Goal: Task Accomplishment & Management: Use online tool/utility

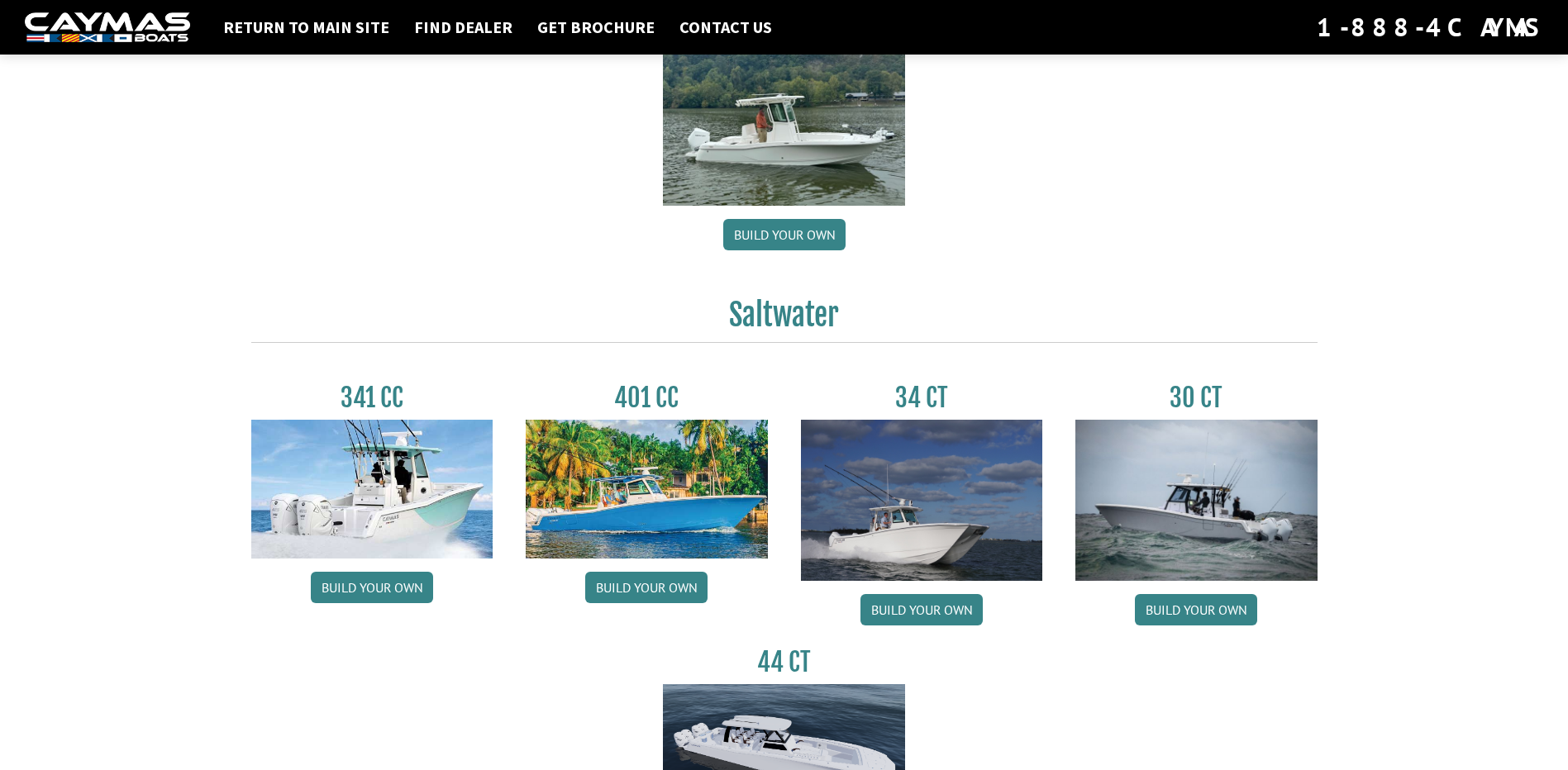
scroll to position [578, 0]
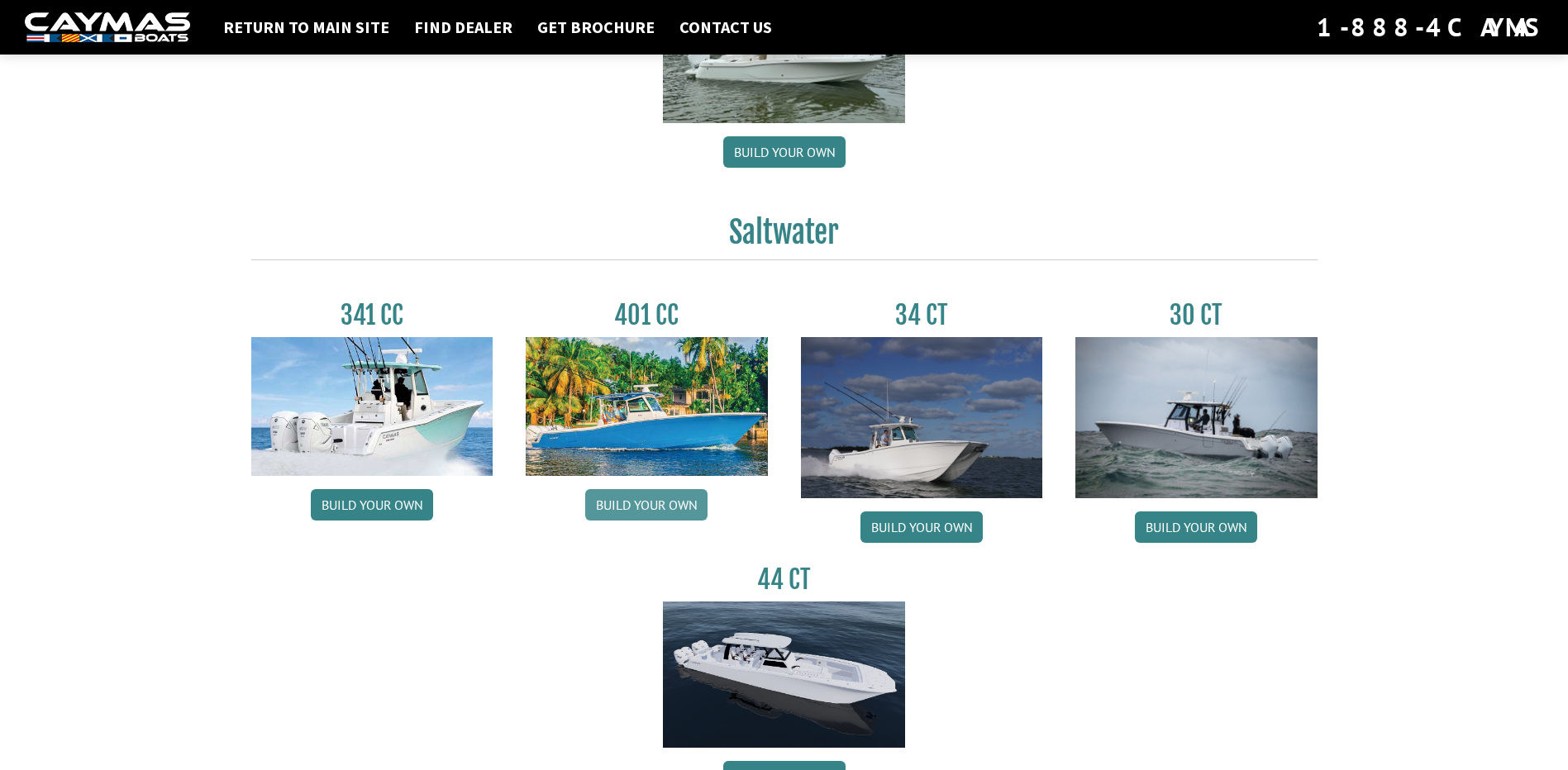
click at [676, 509] on link "Build your own" at bounding box center [646, 504] width 123 height 31
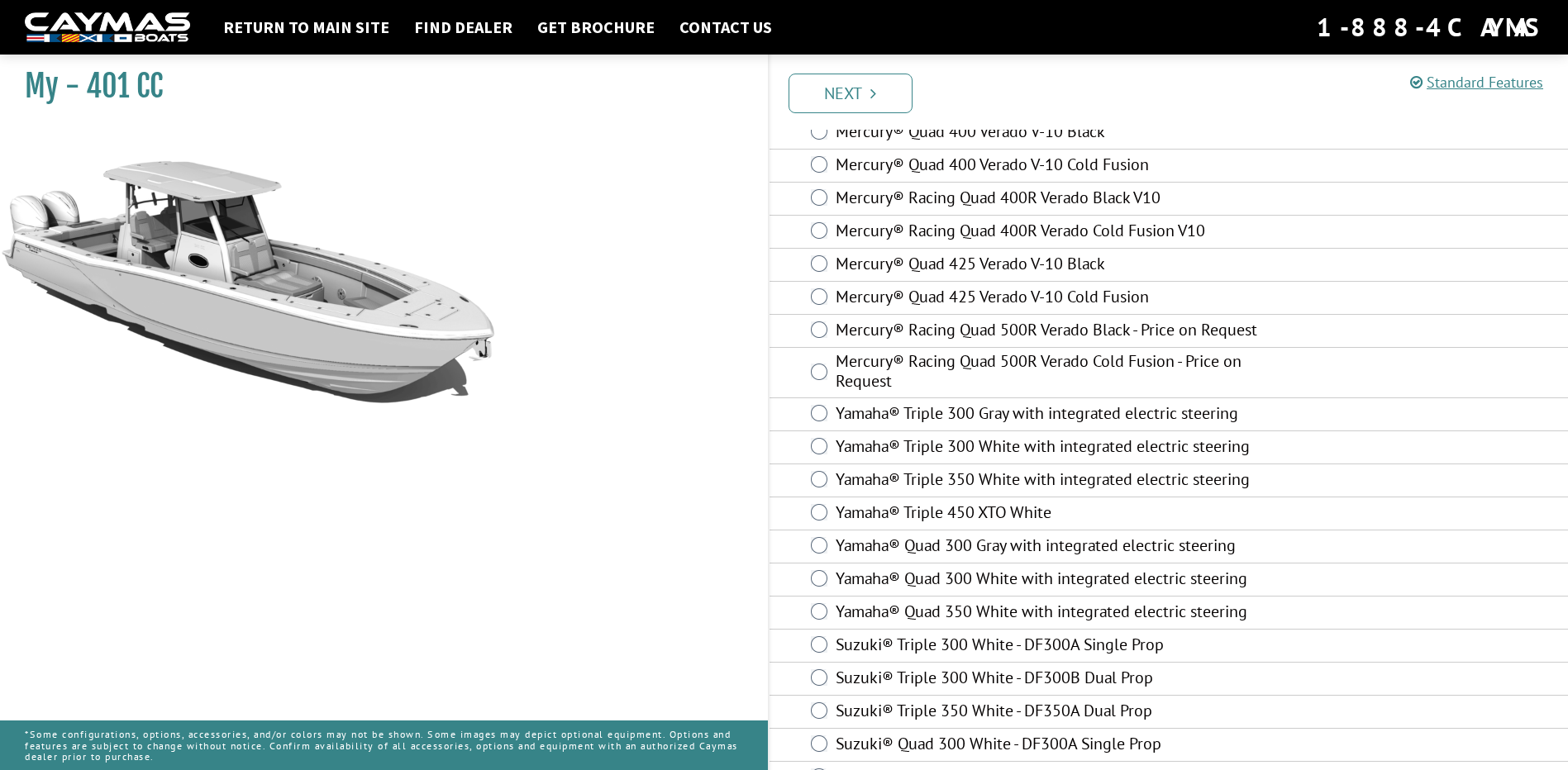
scroll to position [568, 0]
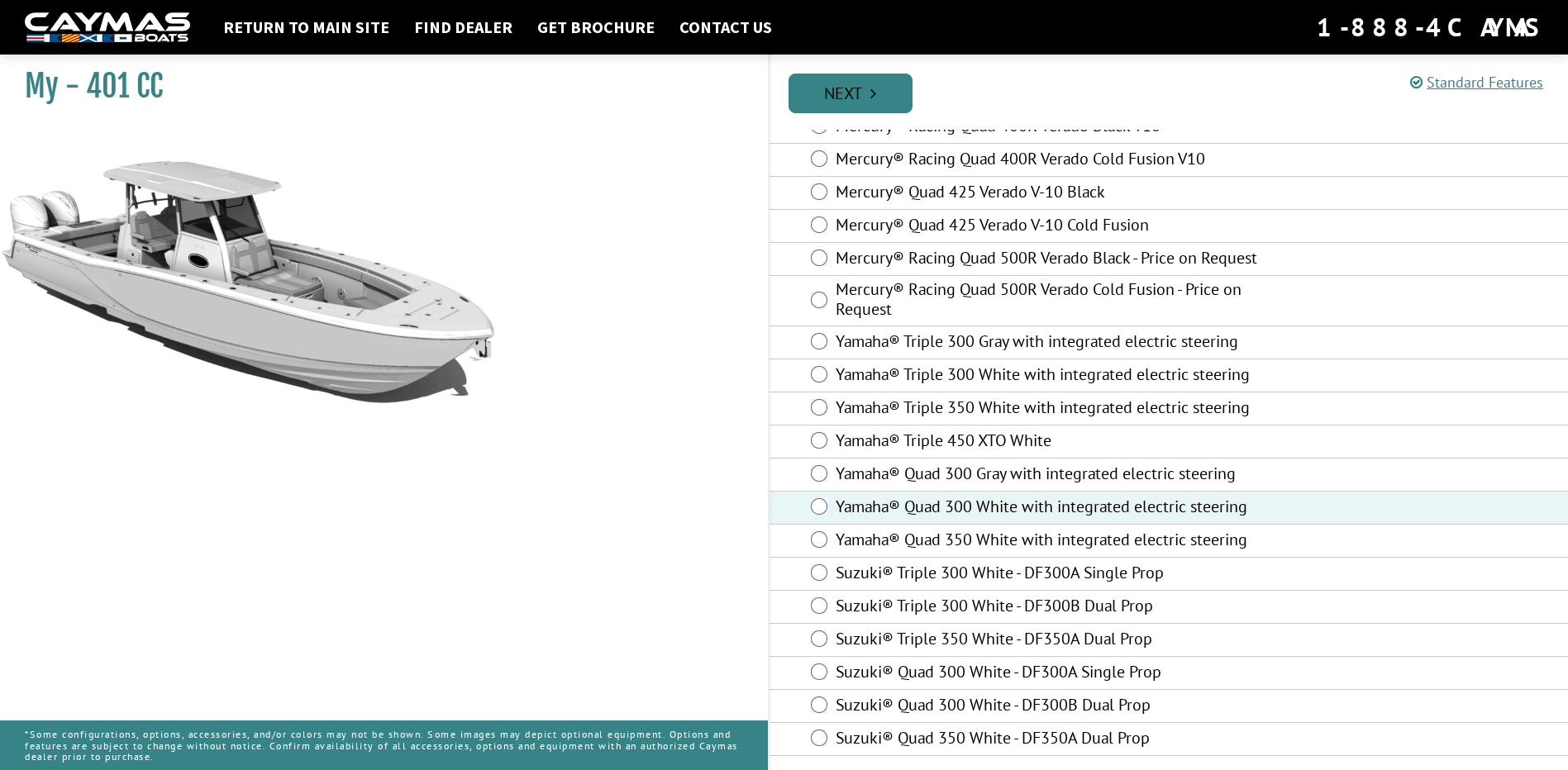
click at [884, 96] on link "Next" at bounding box center [850, 94] width 124 height 40
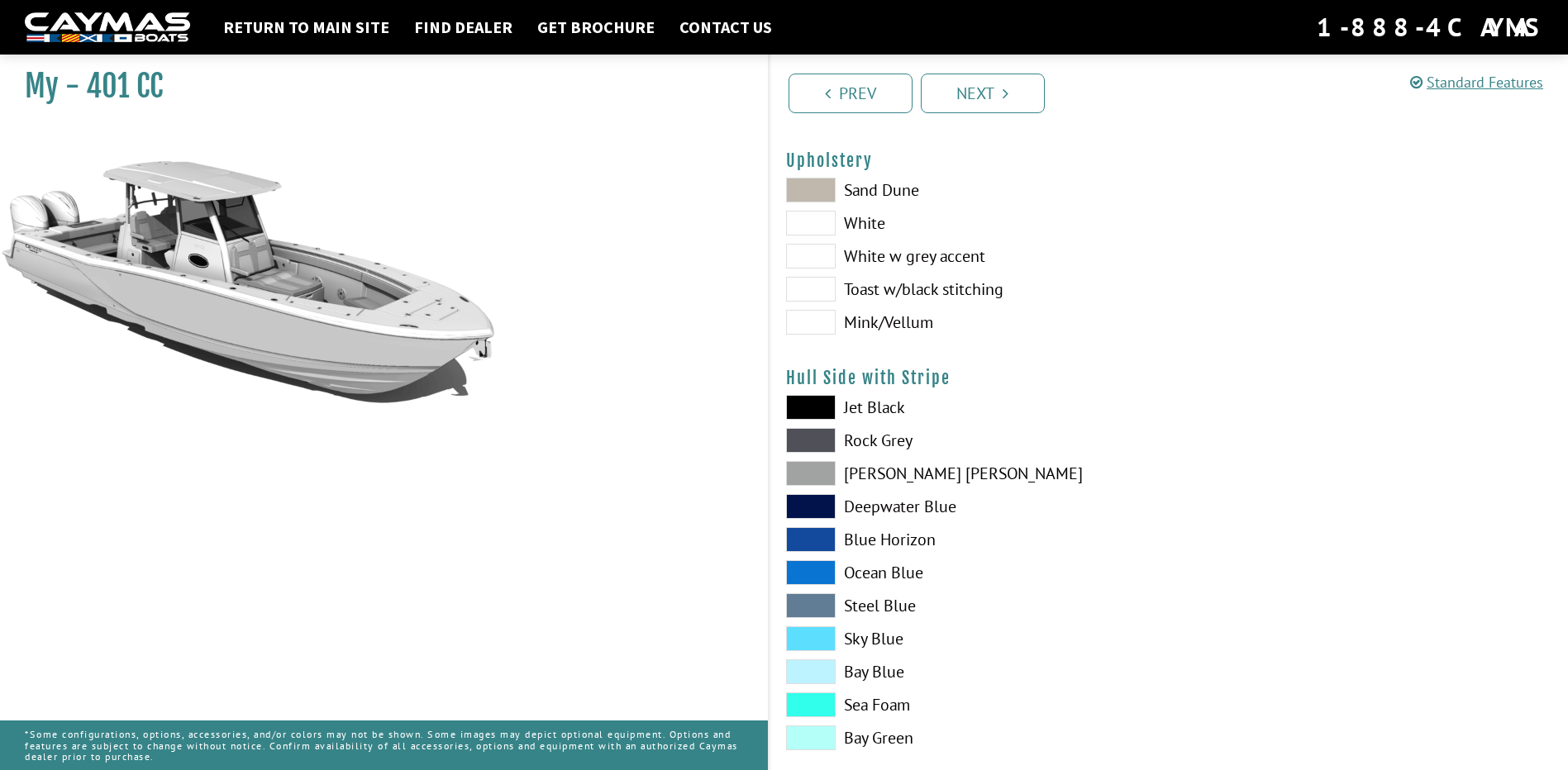
scroll to position [166, 0]
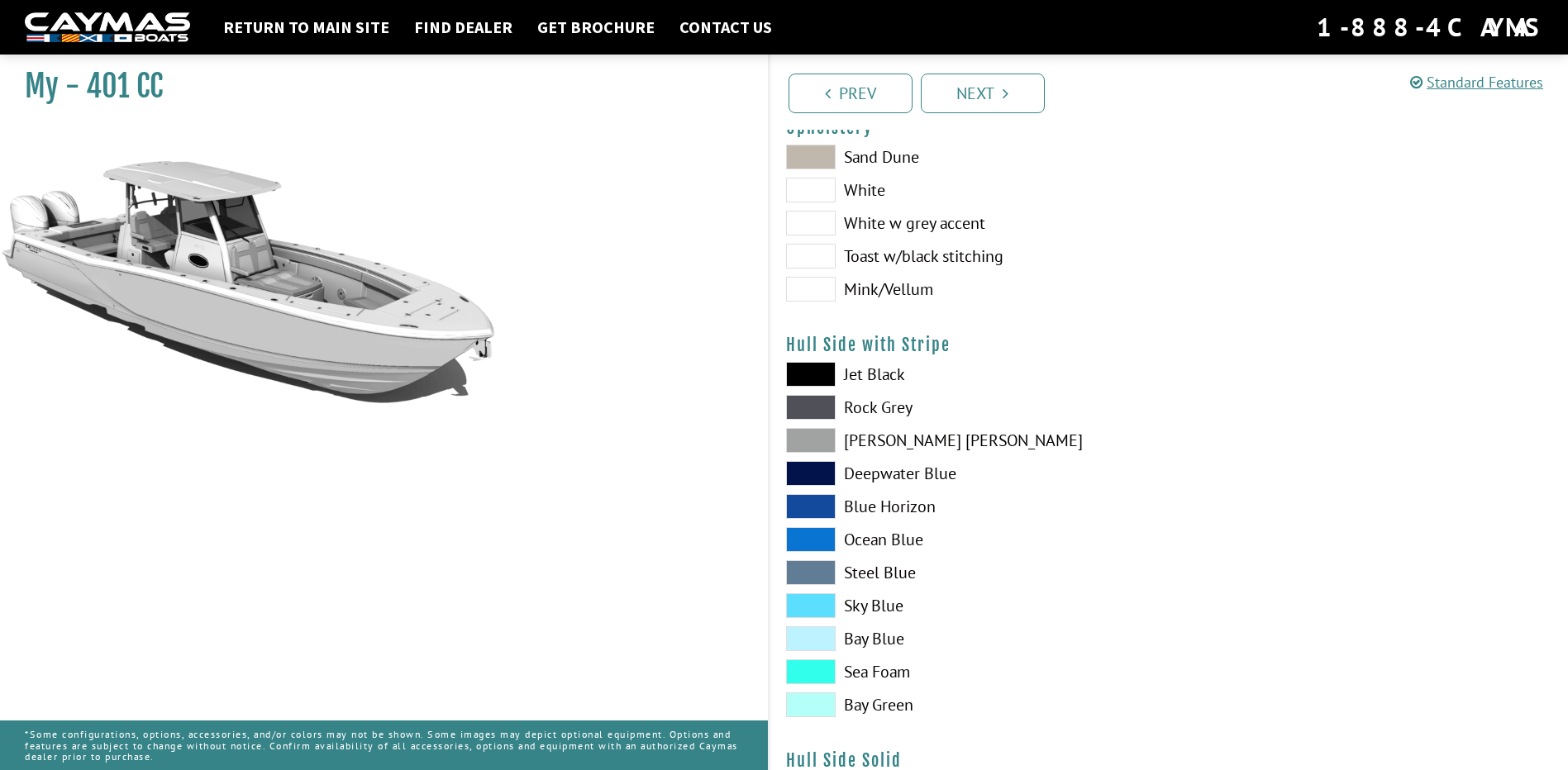
click at [818, 609] on span at bounding box center [811, 605] width 50 height 25
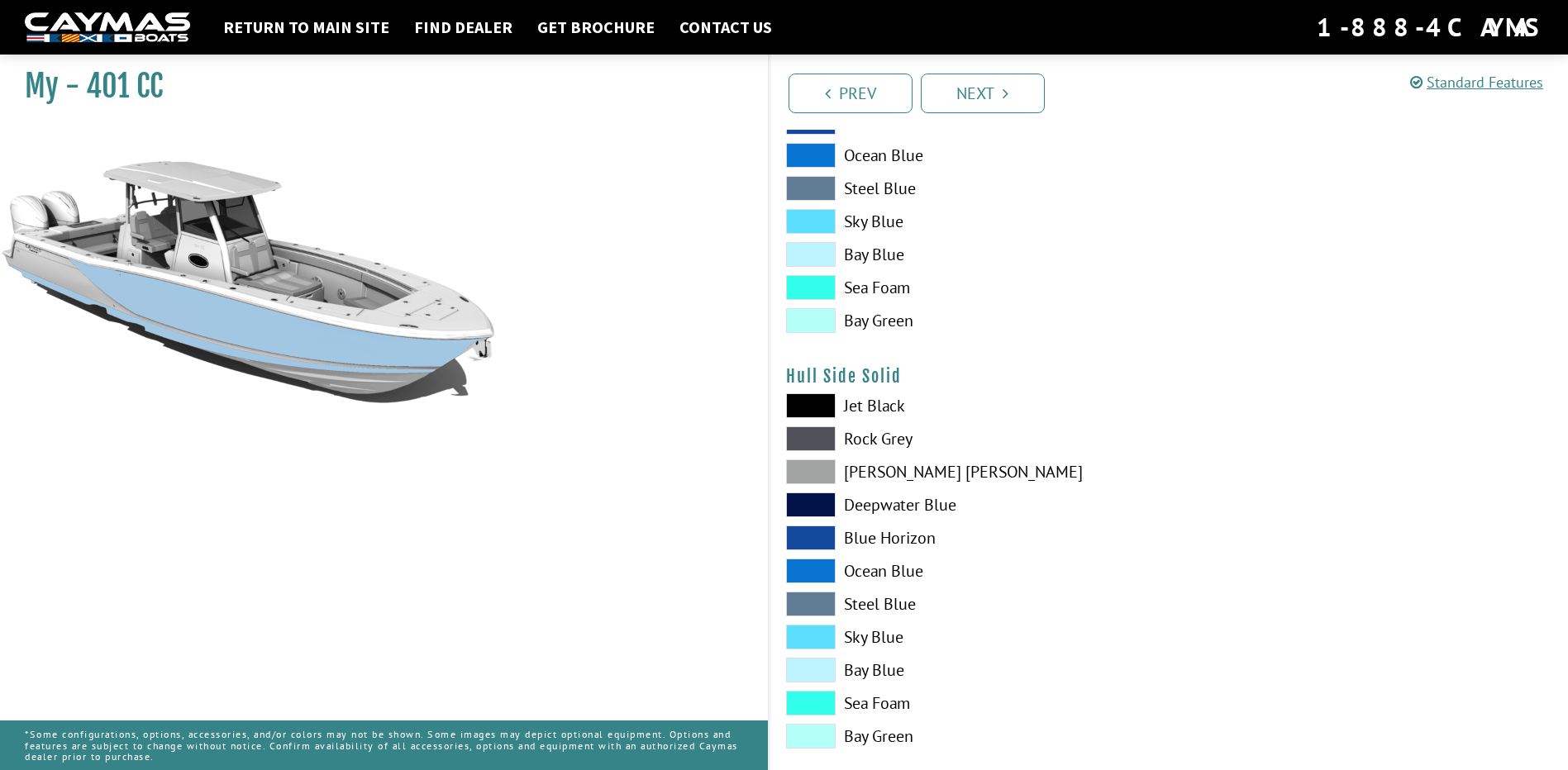
scroll to position [578, 0]
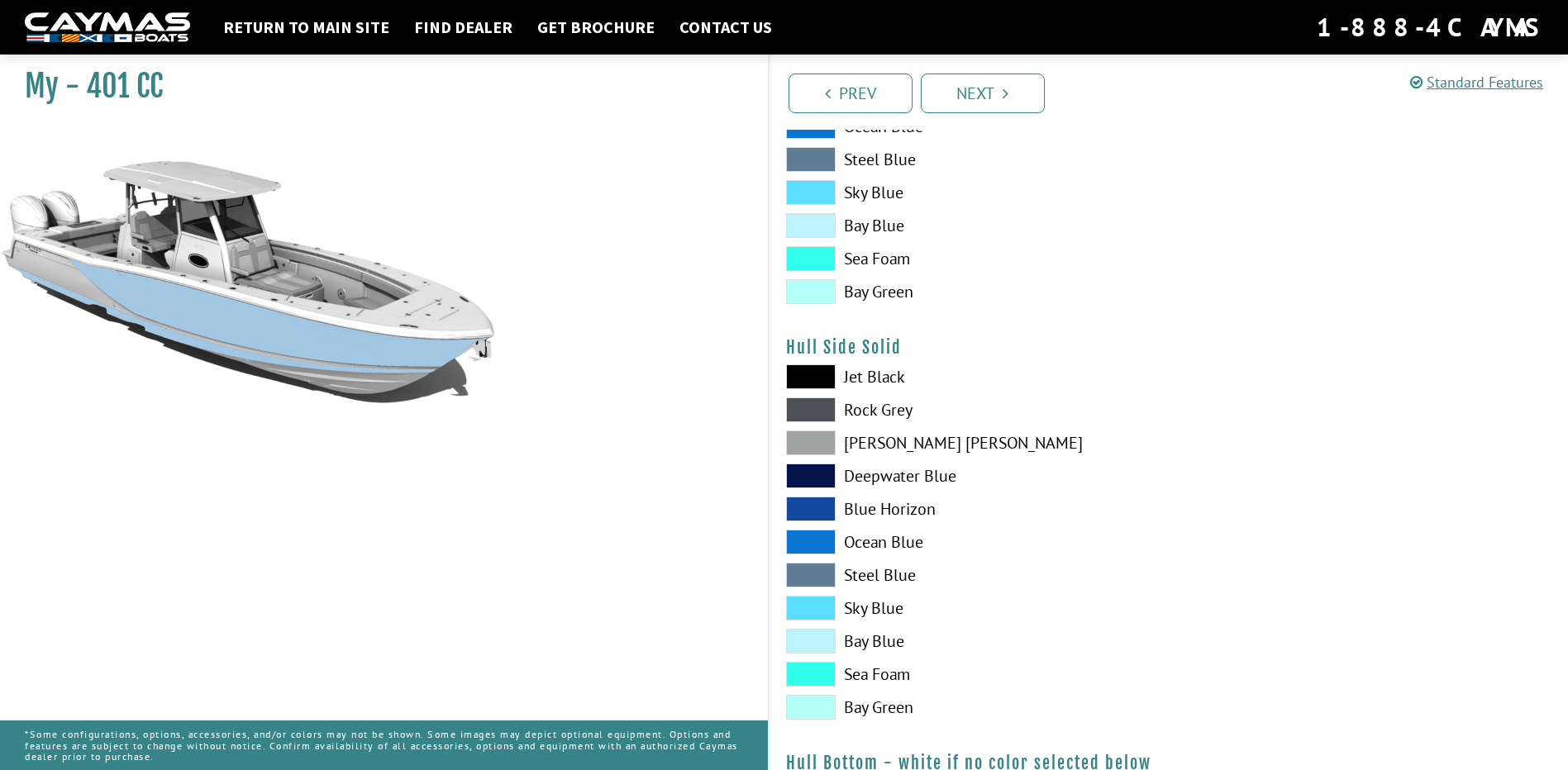
click at [822, 608] on span at bounding box center [811, 607] width 50 height 25
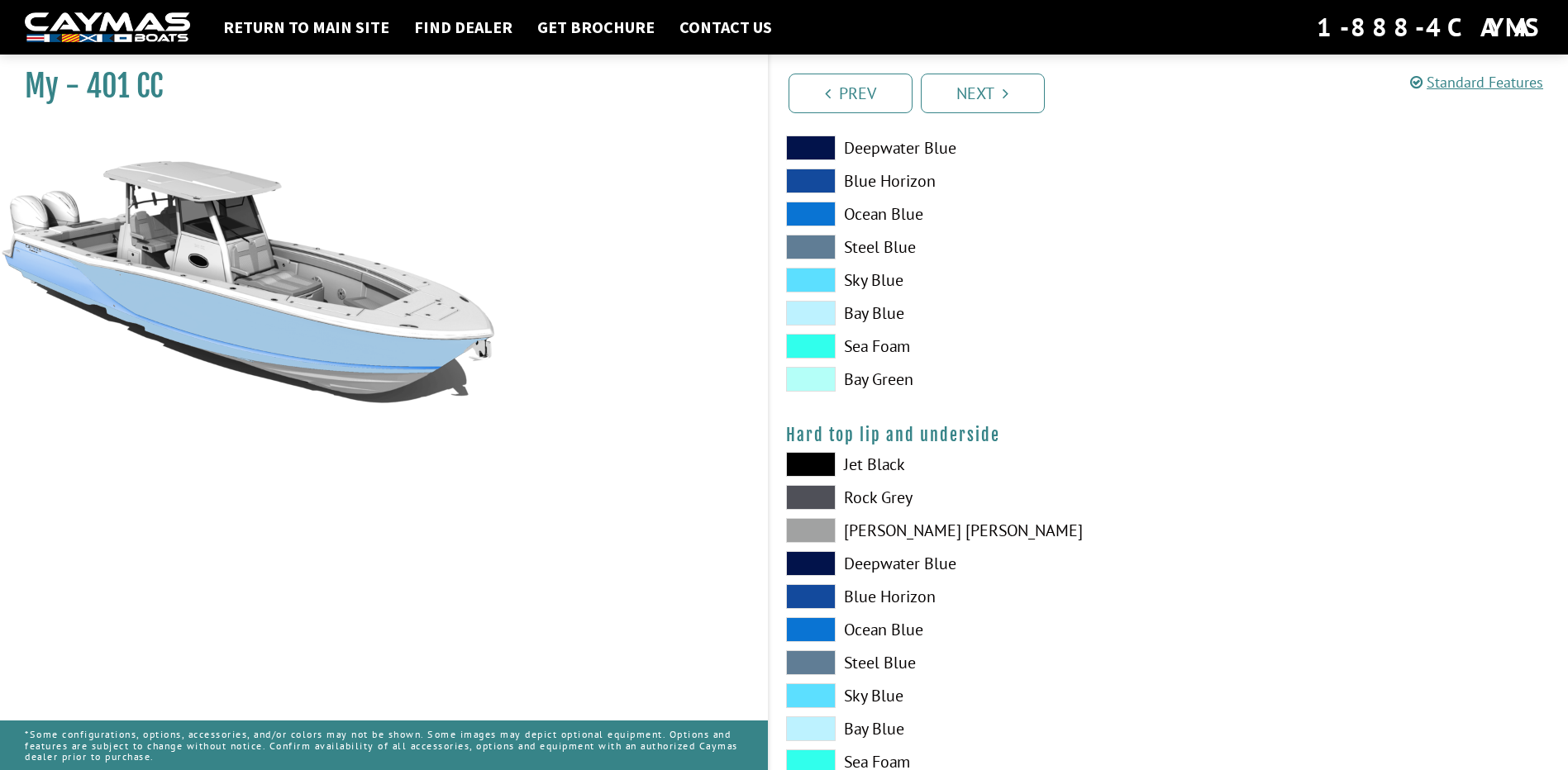
scroll to position [1404, 0]
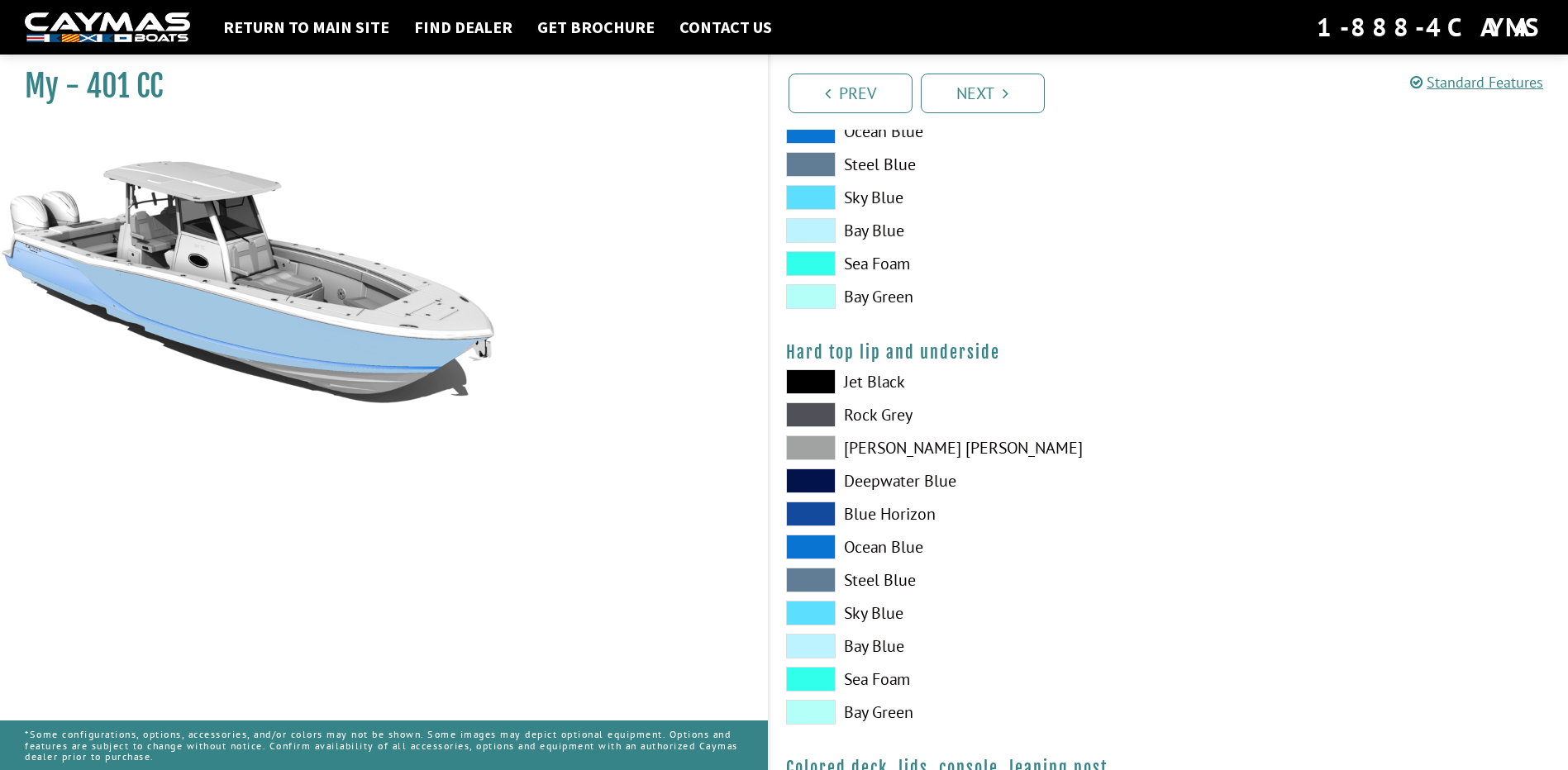
click at [820, 653] on span at bounding box center [811, 645] width 50 height 25
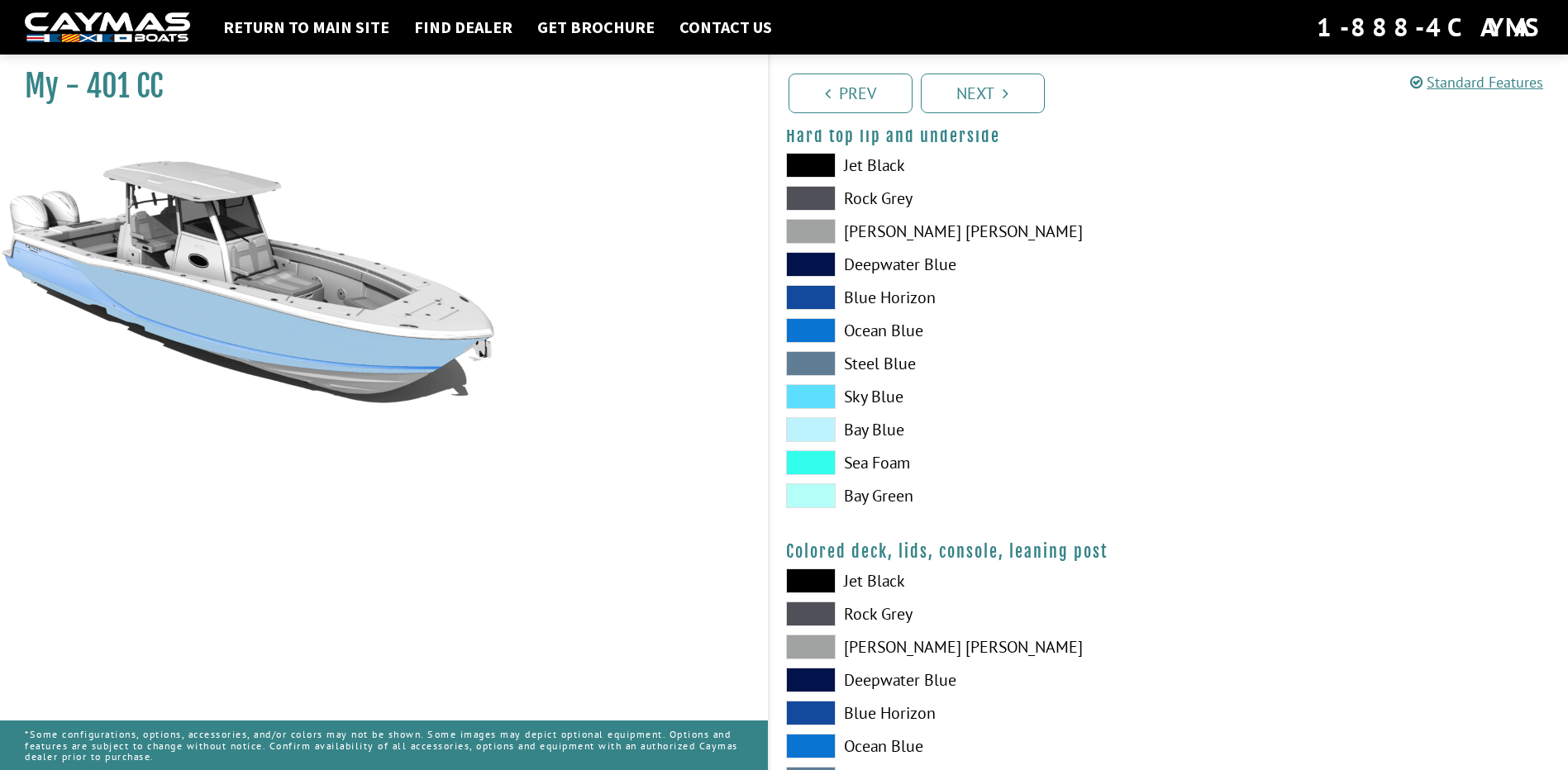
scroll to position [1823, 0]
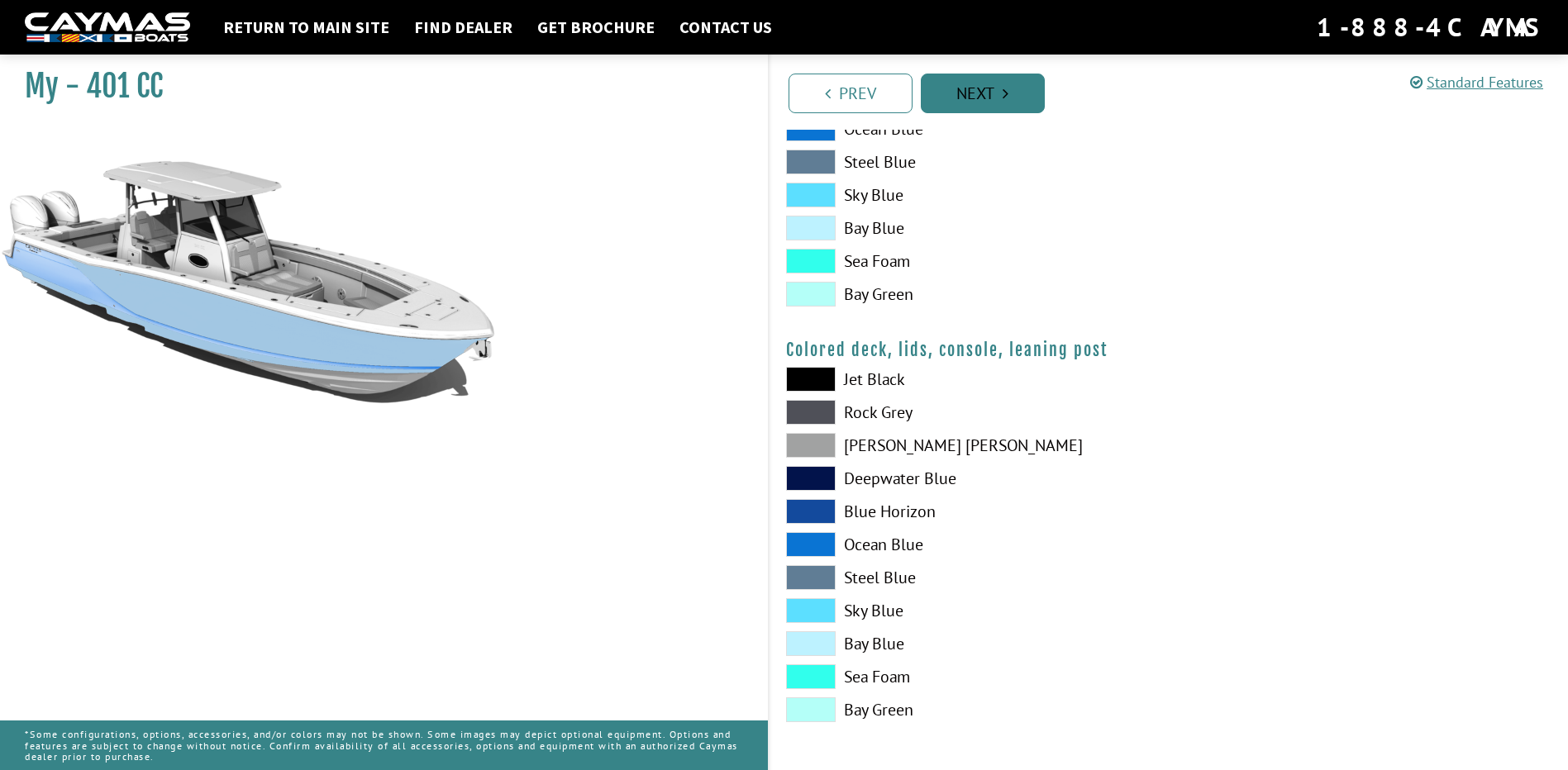
click at [961, 88] on link "Next" at bounding box center [982, 94] width 124 height 40
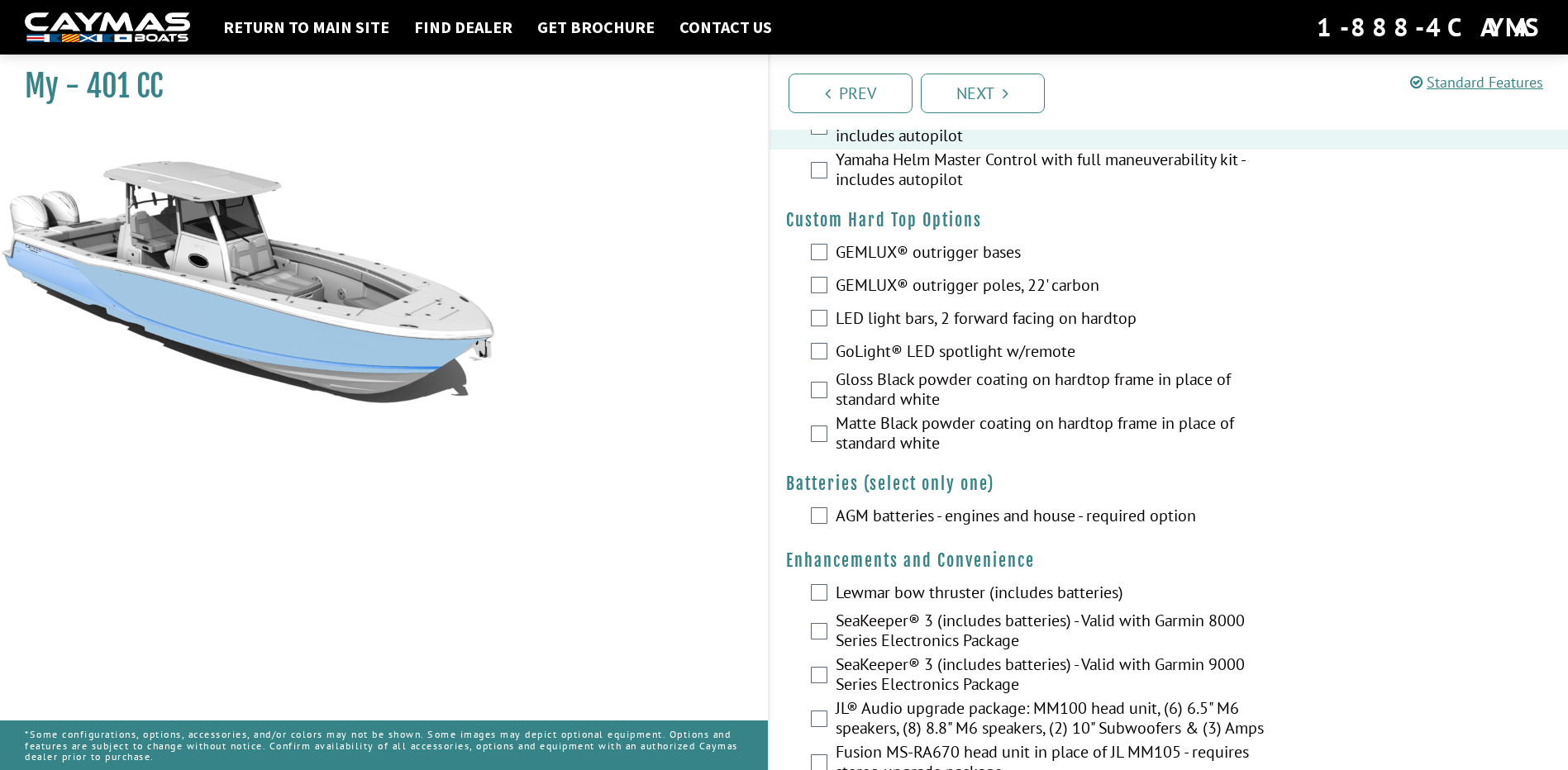
scroll to position [166, 0]
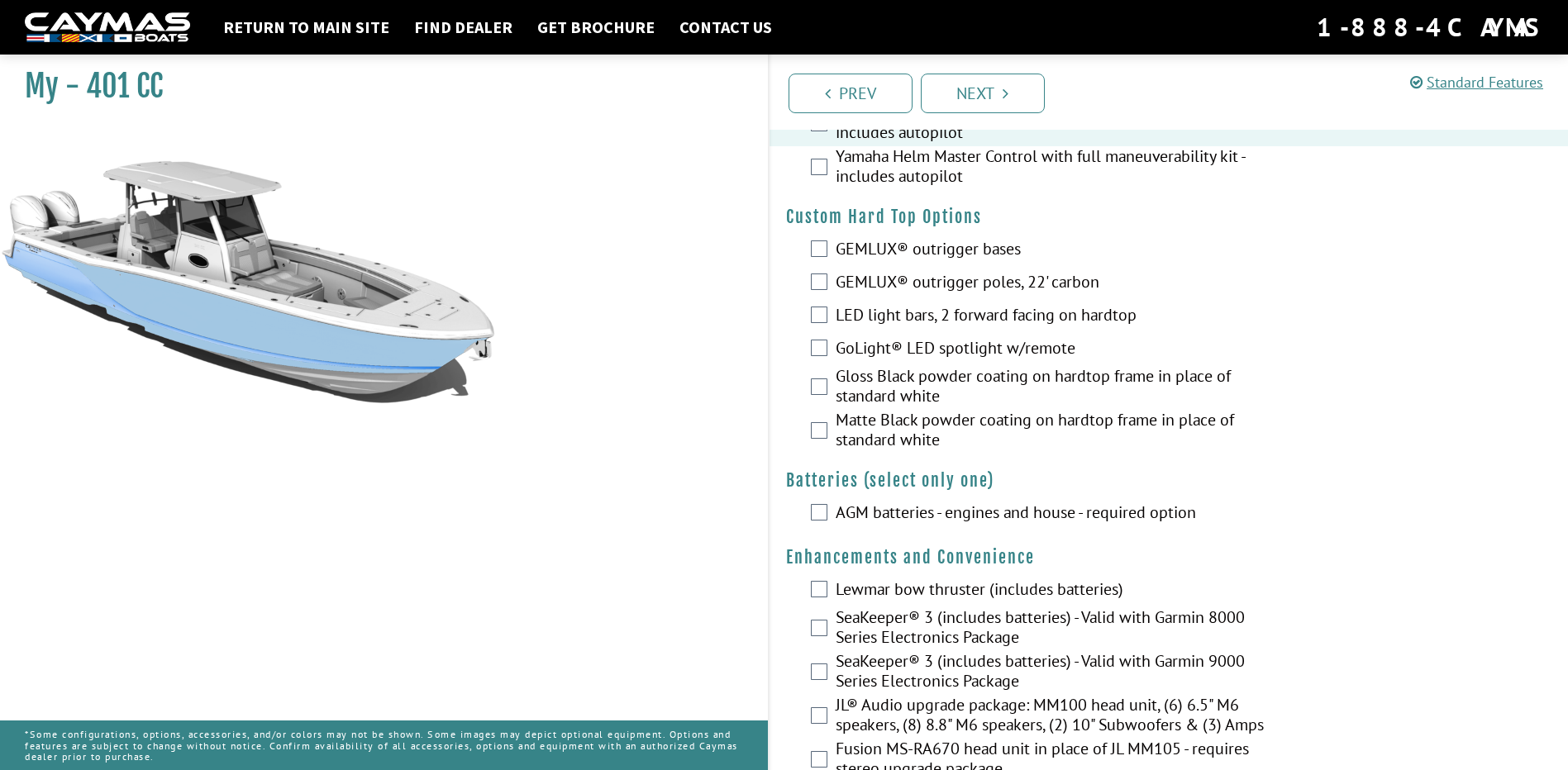
click at [827, 285] on div "GEMLUX® outrigger poles, 22' carbon" at bounding box center [1168, 283] width 799 height 33
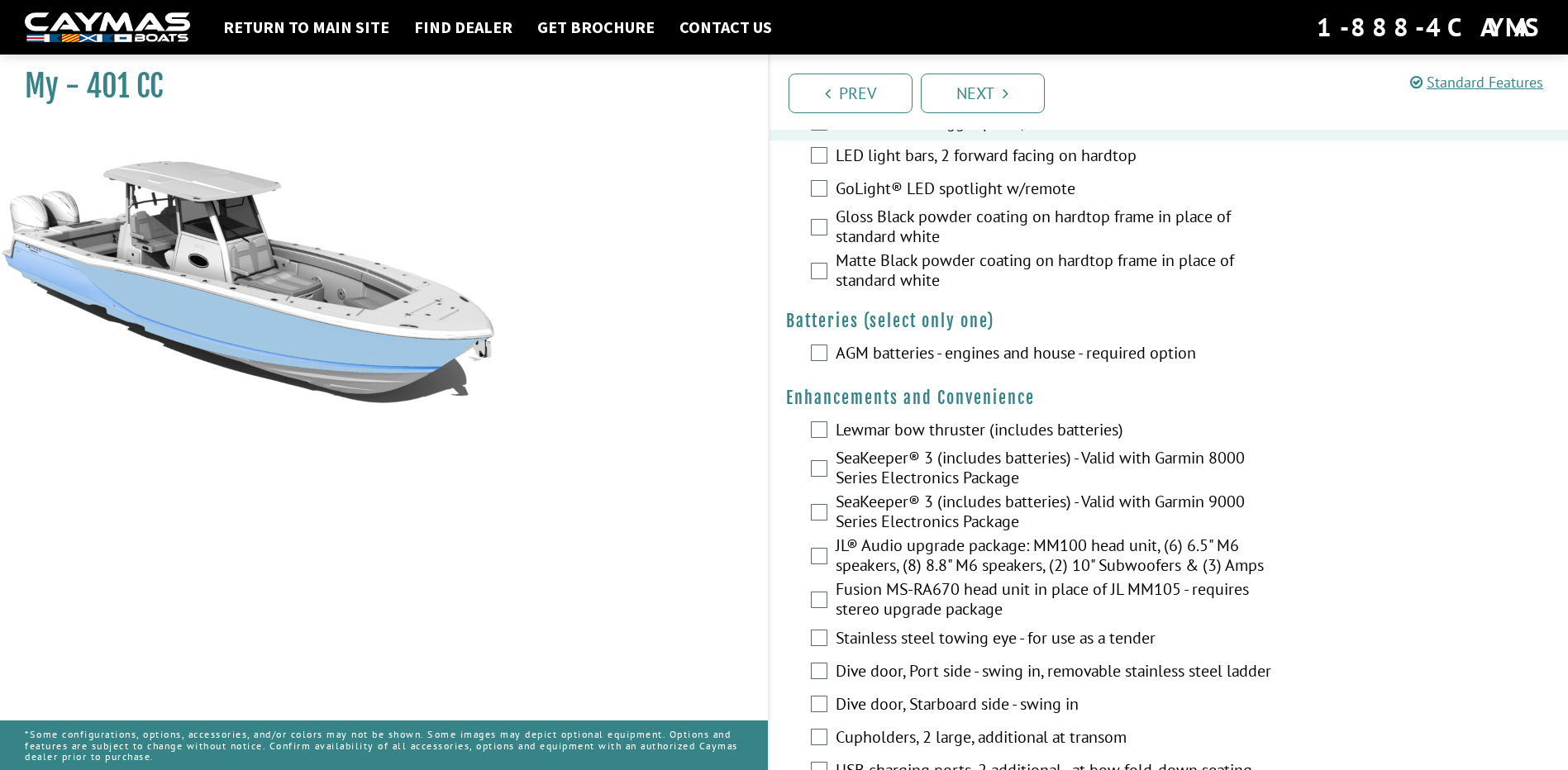
scroll to position [330, 0]
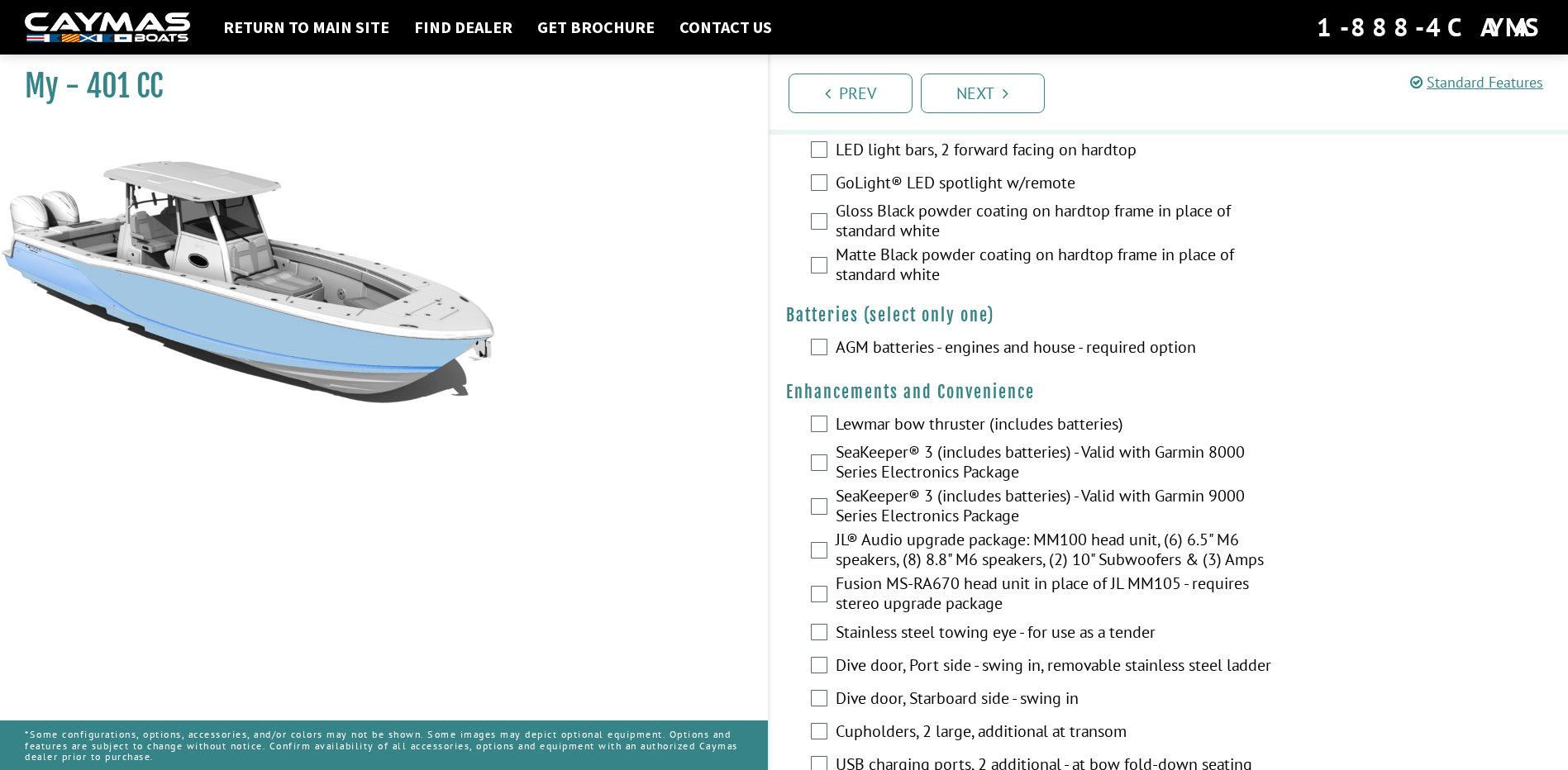
click at [829, 353] on div "AGM batteries - engines and house - required option" at bounding box center [1168, 348] width 799 height 33
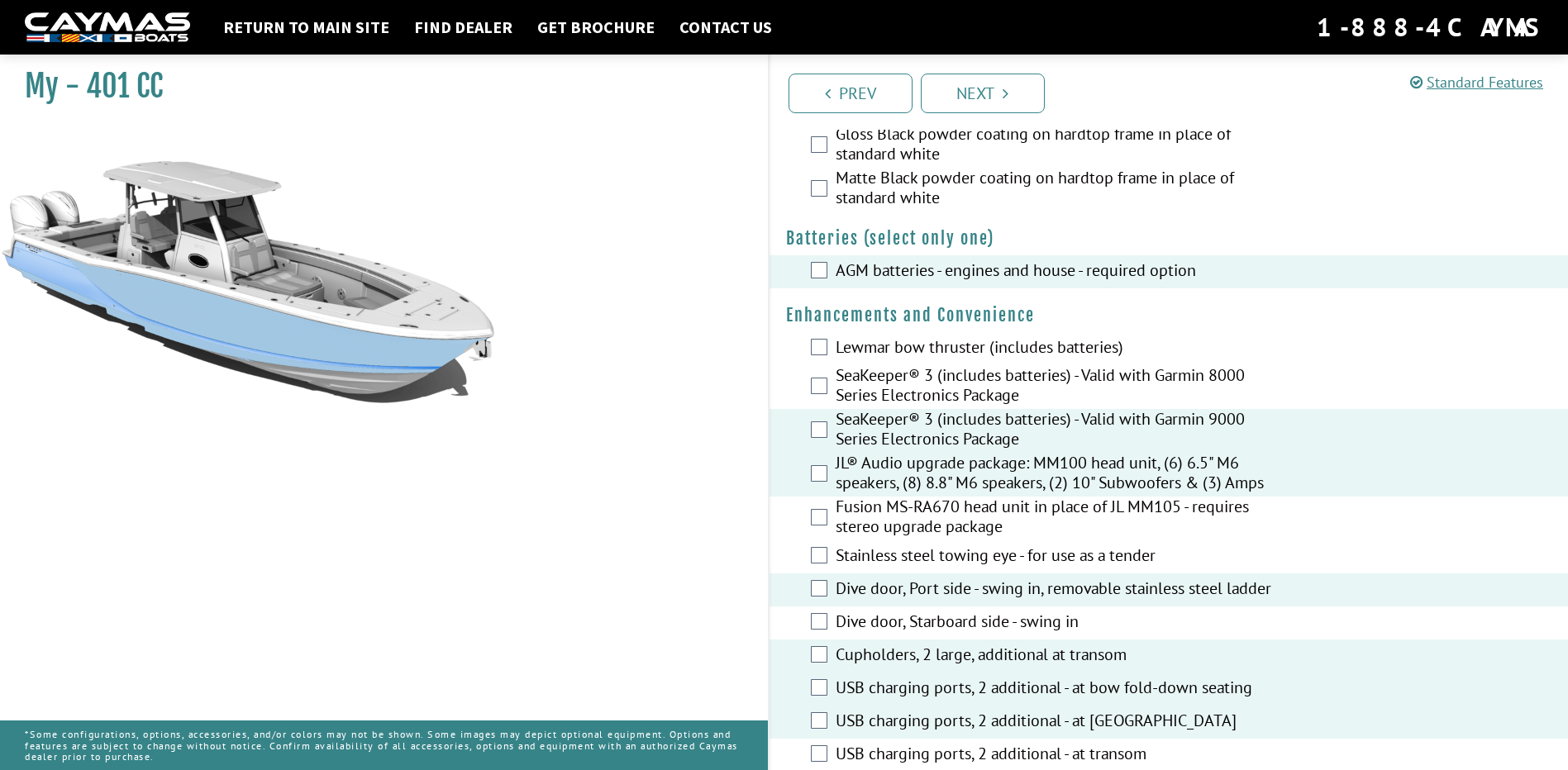
scroll to position [0, 0]
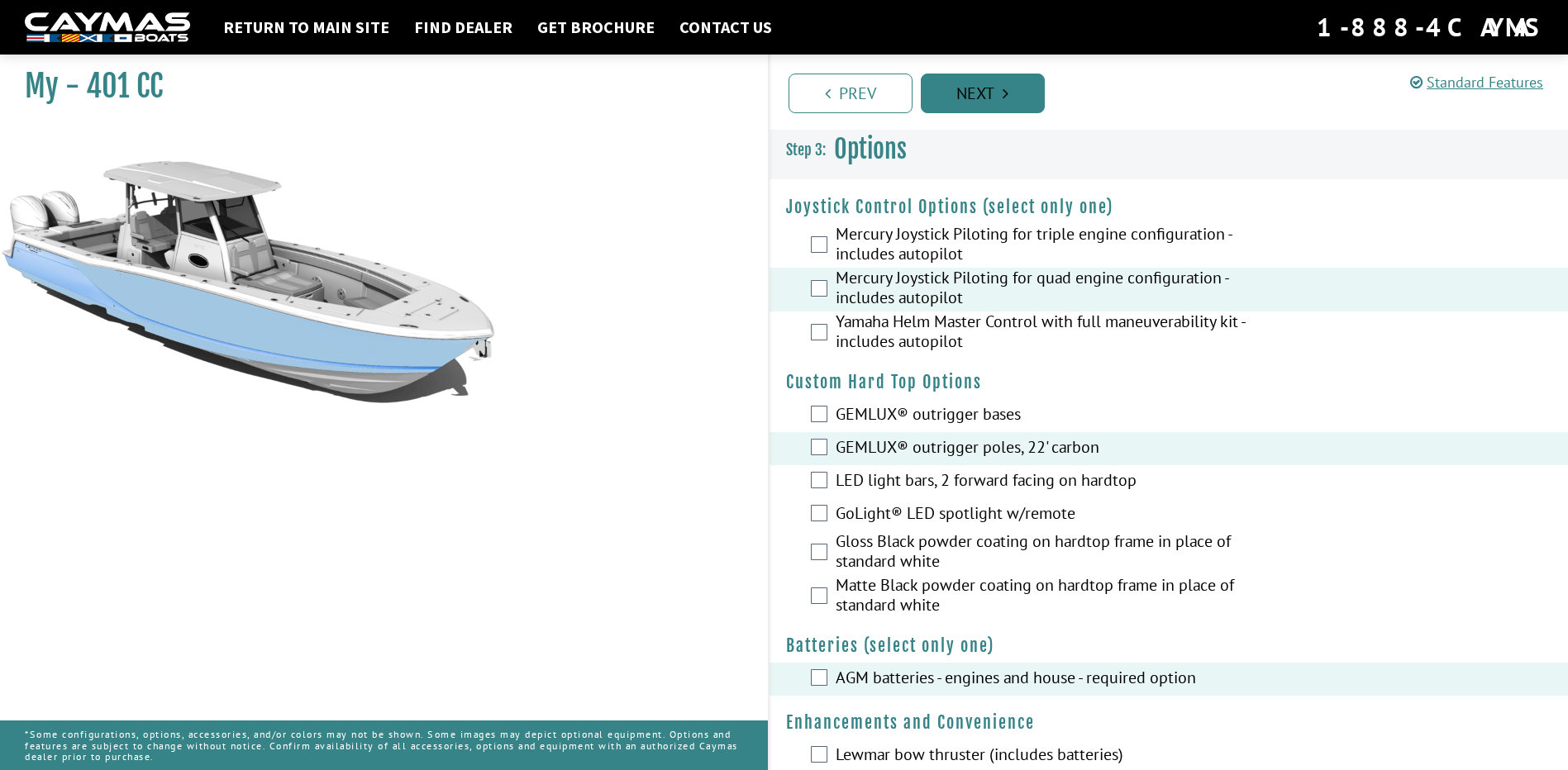
click at [978, 97] on link "Next" at bounding box center [982, 94] width 124 height 40
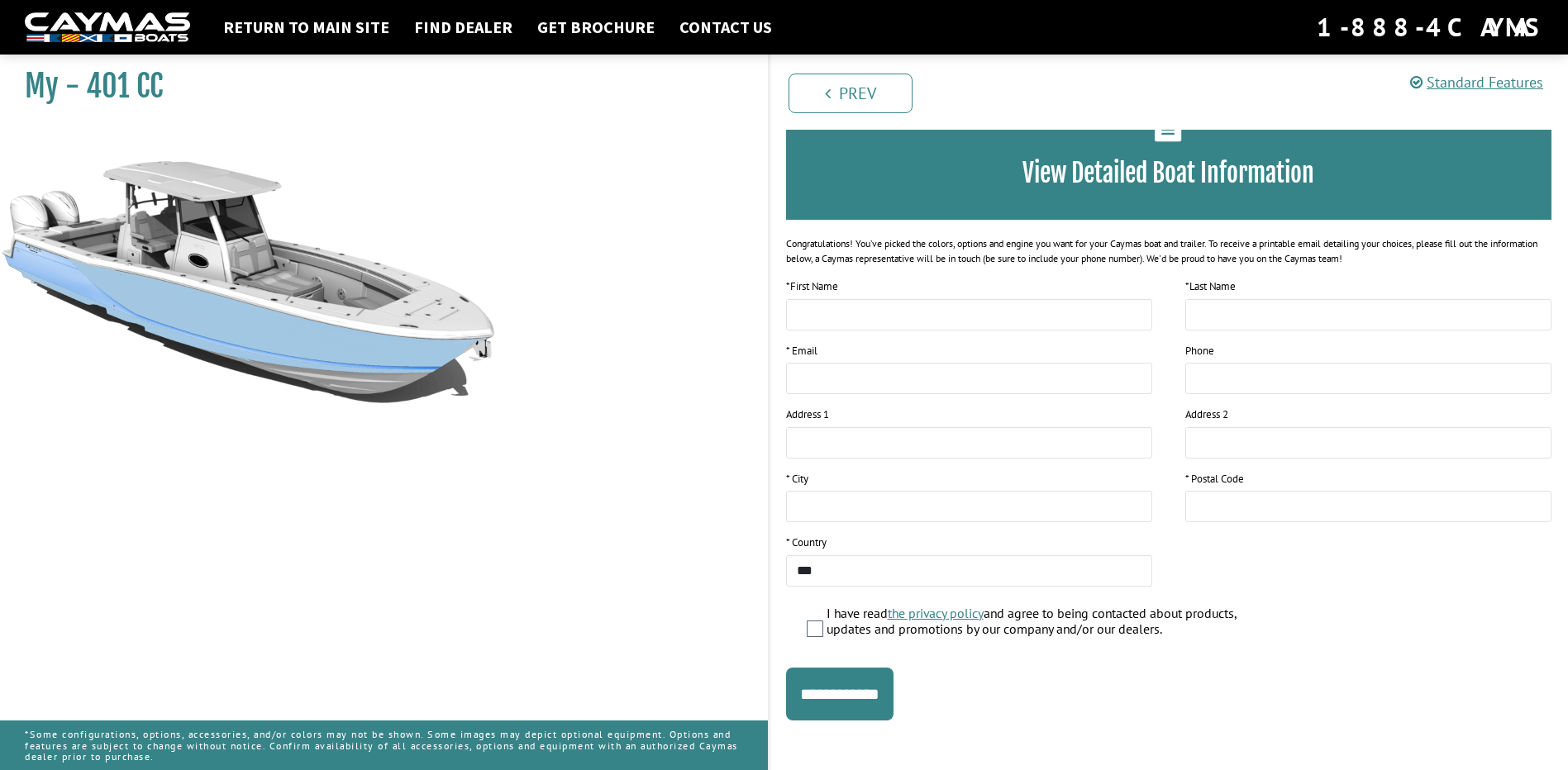
scroll to position [118, 0]
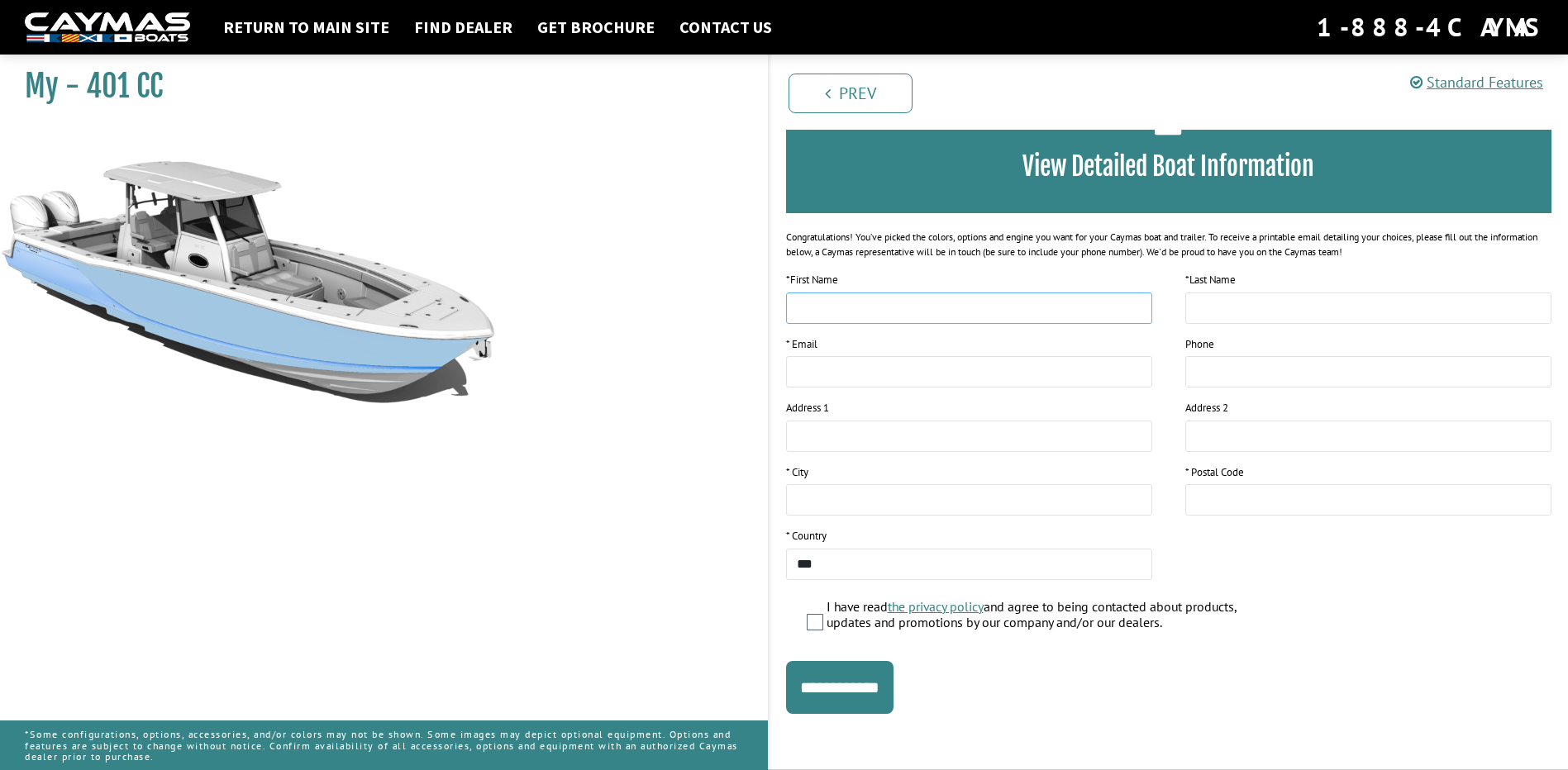
click at [854, 302] on input "text" at bounding box center [969, 307] width 366 height 31
type input "*****"
click at [1212, 301] on input "text" at bounding box center [1368, 307] width 366 height 31
type input "****"
click at [875, 379] on input "email" at bounding box center [969, 371] width 366 height 31
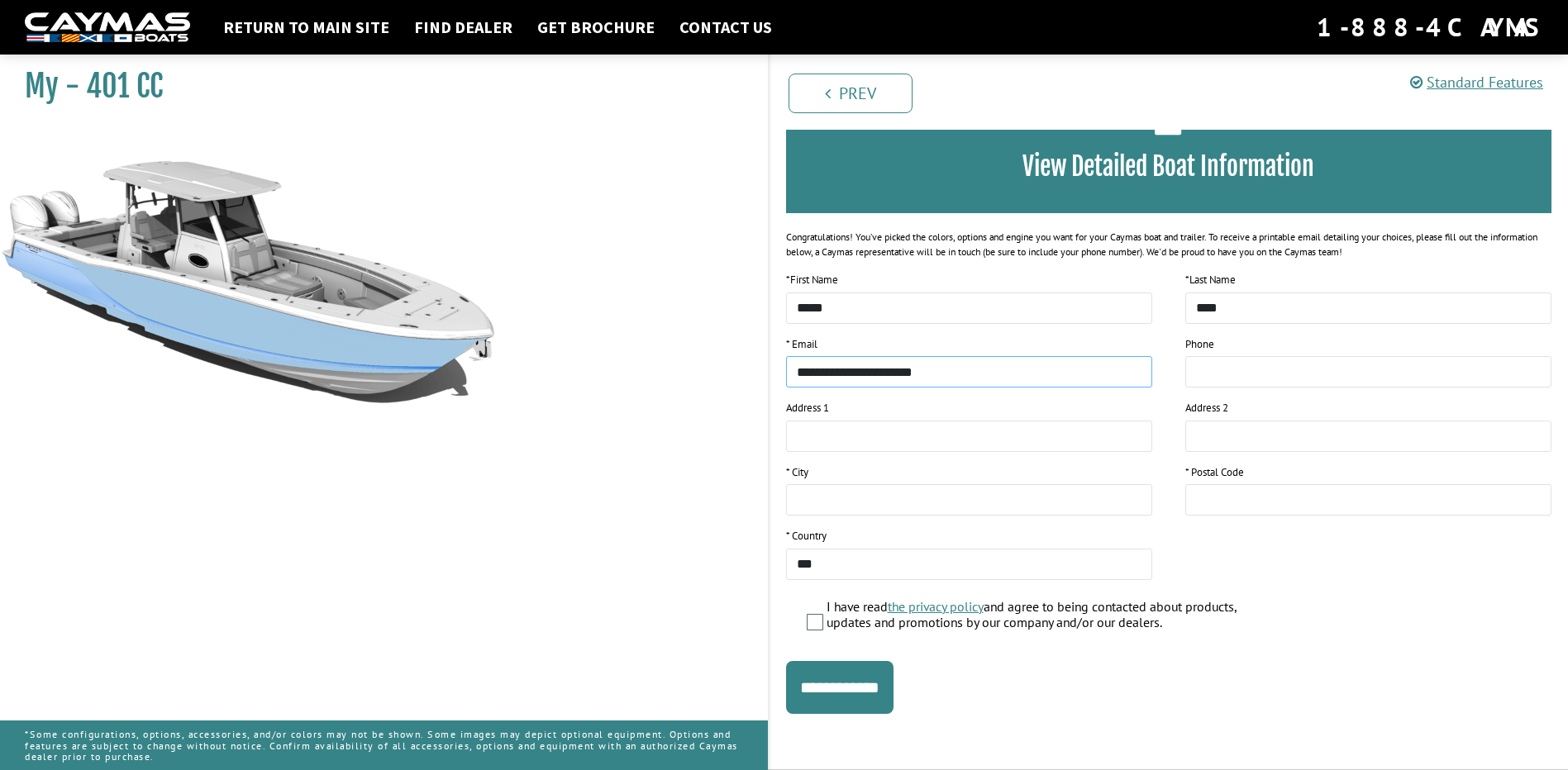
type input "**********"
click at [1275, 373] on input "tel" at bounding box center [1368, 371] width 366 height 31
click at [1297, 368] on input "*******" at bounding box center [1368, 371] width 366 height 31
type input "*"
type input "**********"
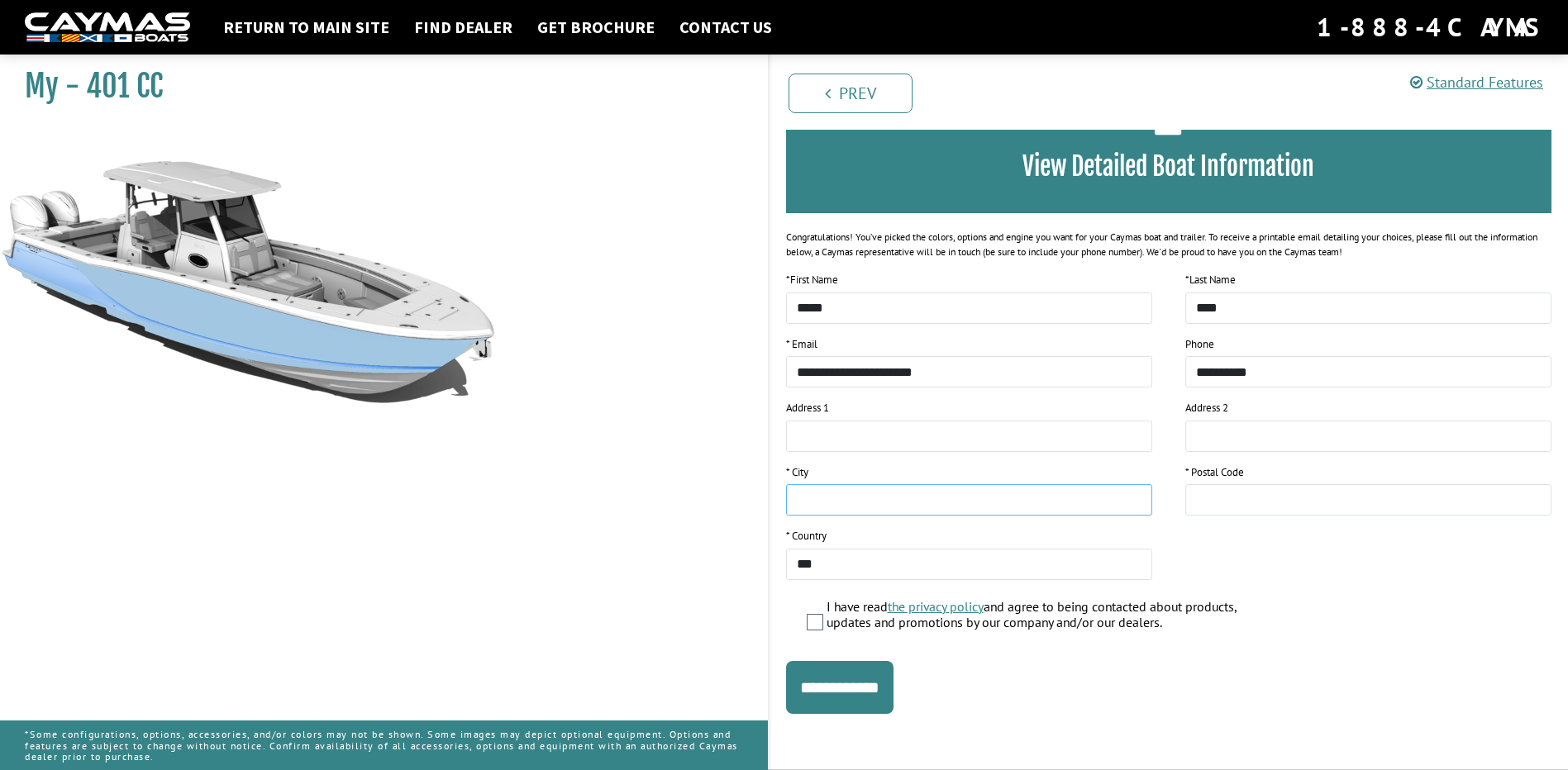
click at [880, 509] on input "text" at bounding box center [969, 499] width 366 height 31
type input "**********"
click at [1255, 496] on input "text" at bounding box center [1368, 499] width 366 height 31
type input "*****"
click at [862, 698] on input "**********" at bounding box center [840, 687] width 108 height 53
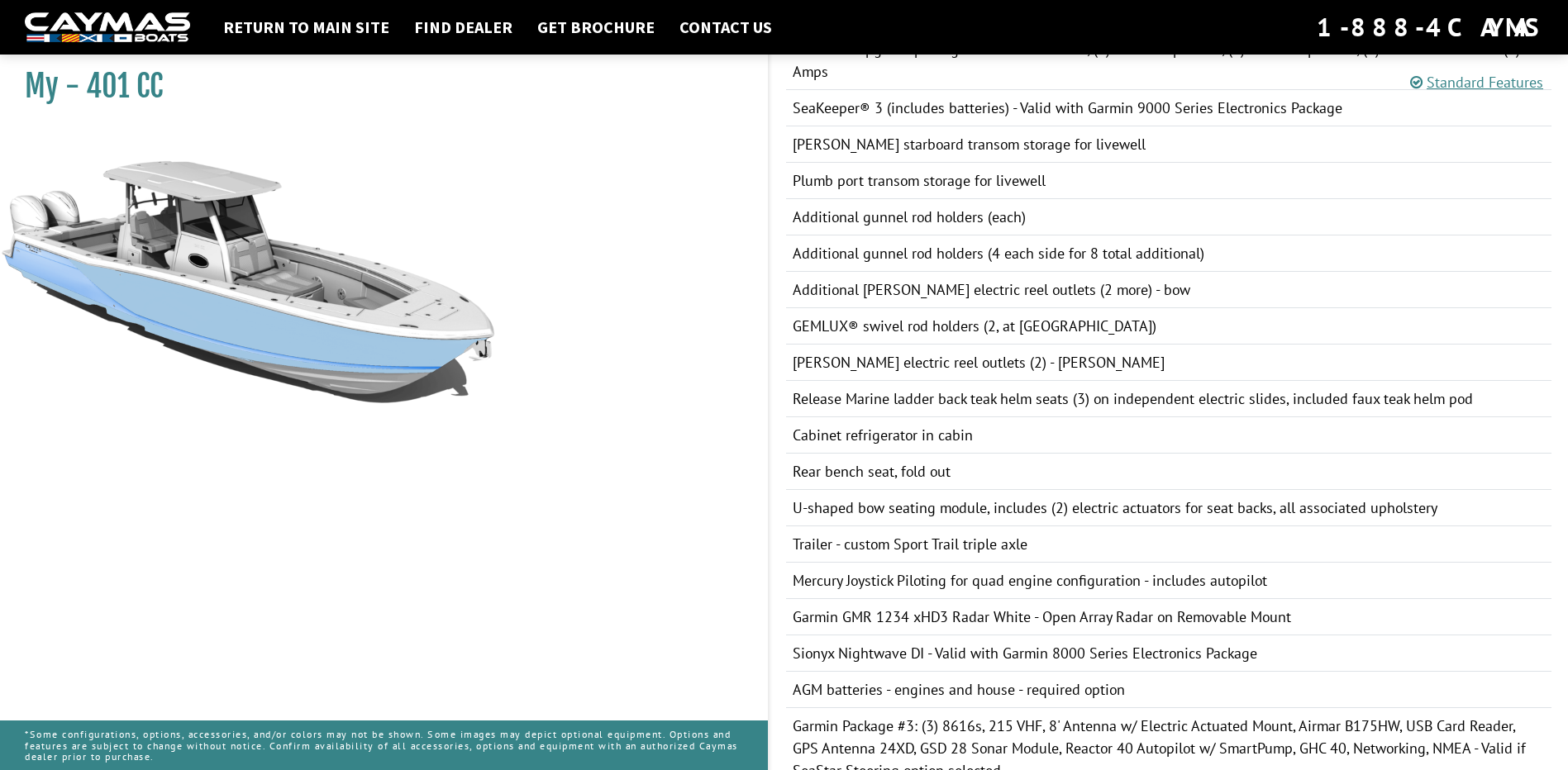
scroll to position [1318, 0]
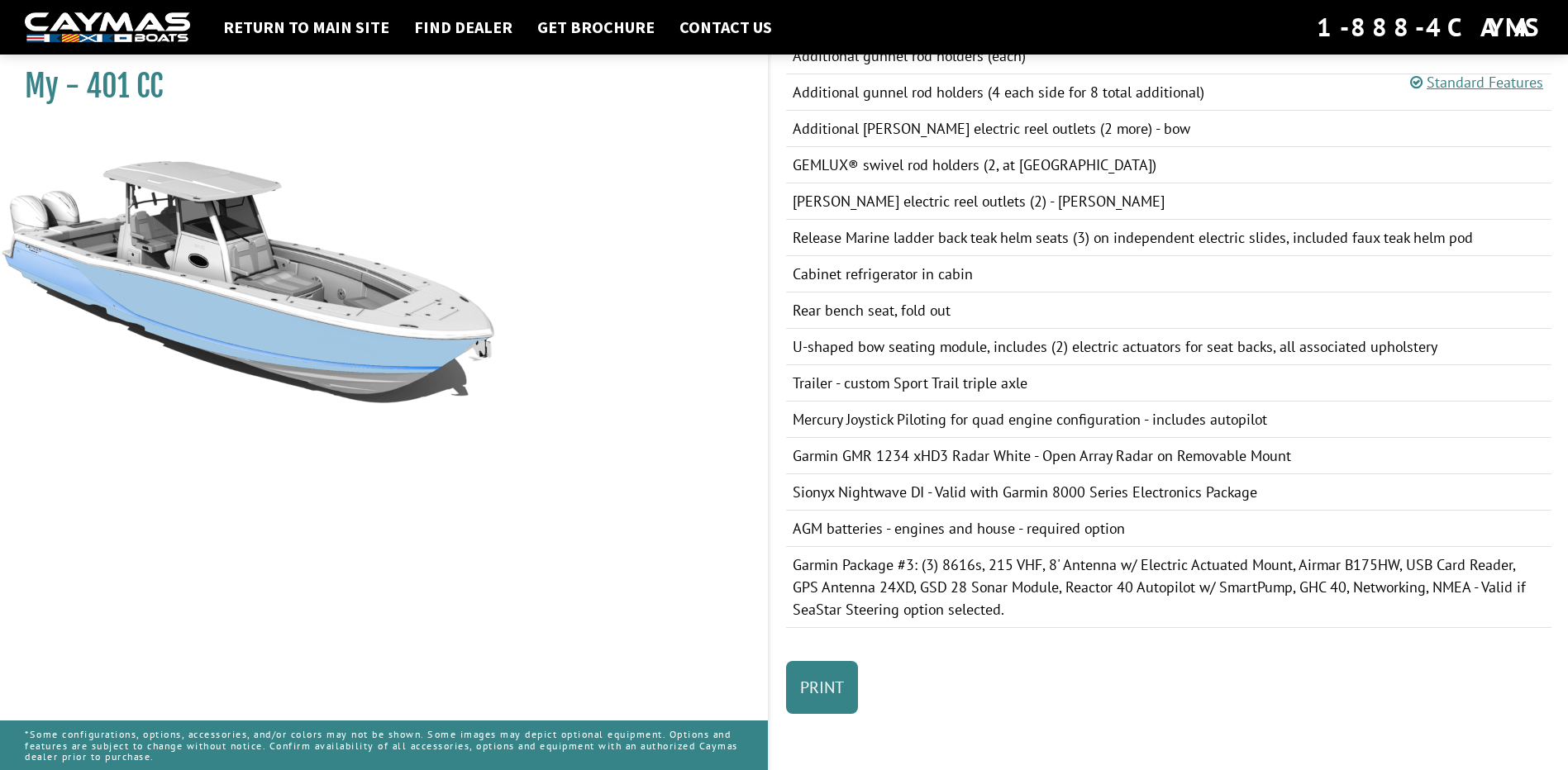
click at [219, 735] on p "*Some configurations, options, accessories, and/or colors may not be shown. Som…" at bounding box center [384, 745] width 718 height 50
click at [133, 78] on h1 "My - 401 CC" at bounding box center [375, 86] width 701 height 37
click at [254, 306] on img at bounding box center [247, 373] width 496 height 496
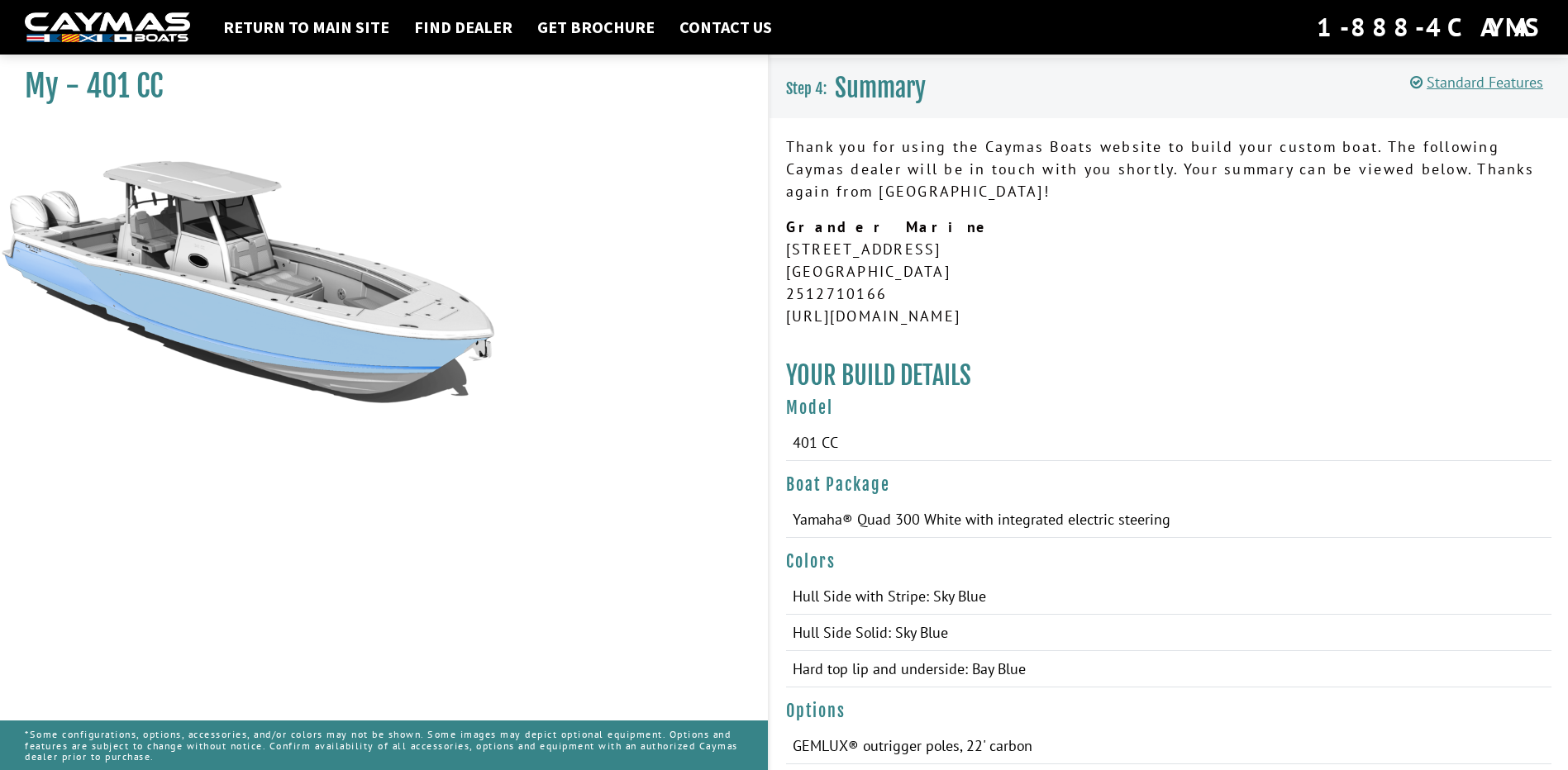
scroll to position [0, 0]
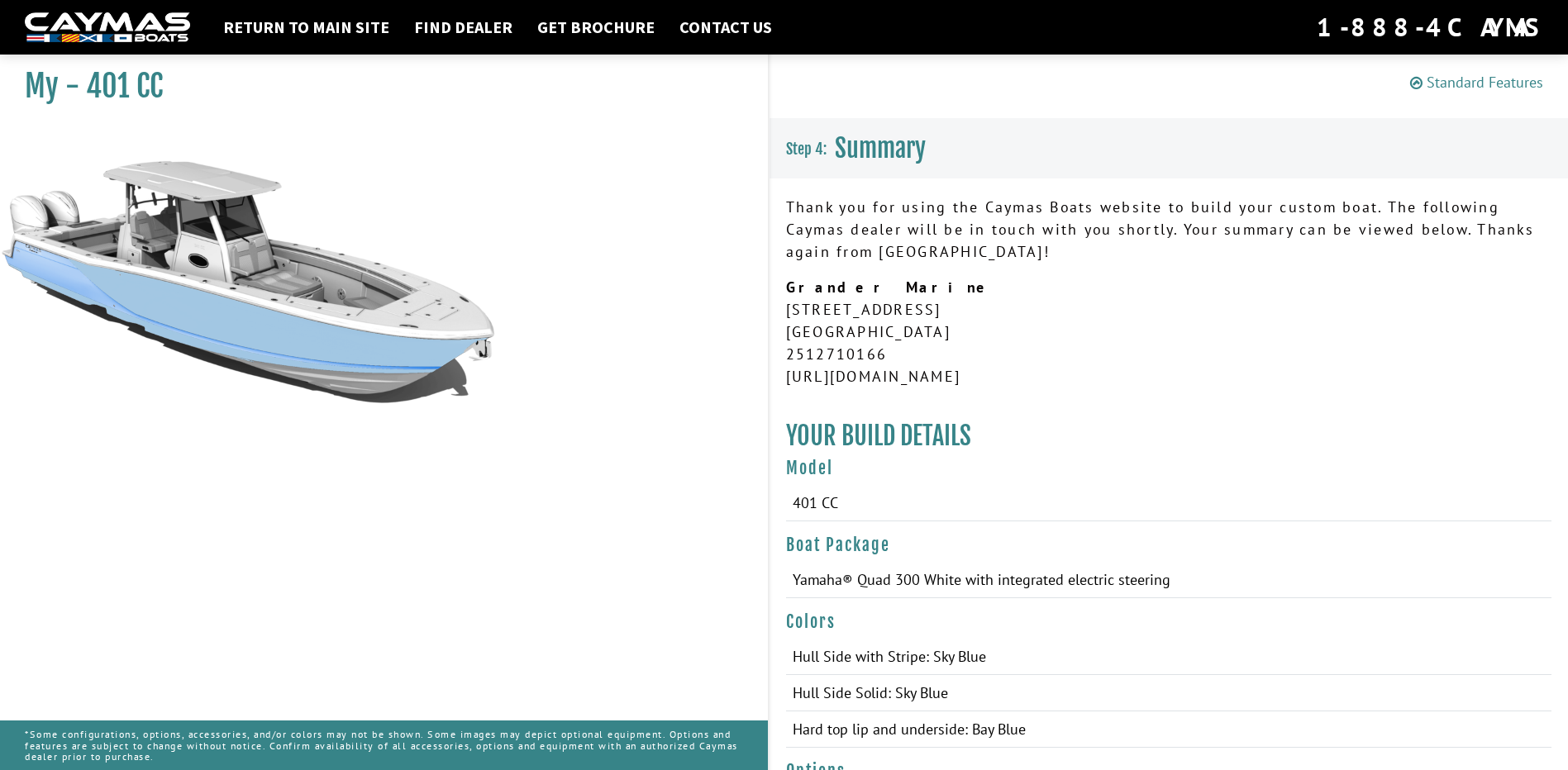
click at [1536, 78] on link "Standard Features" at bounding box center [1475, 82] width 133 height 19
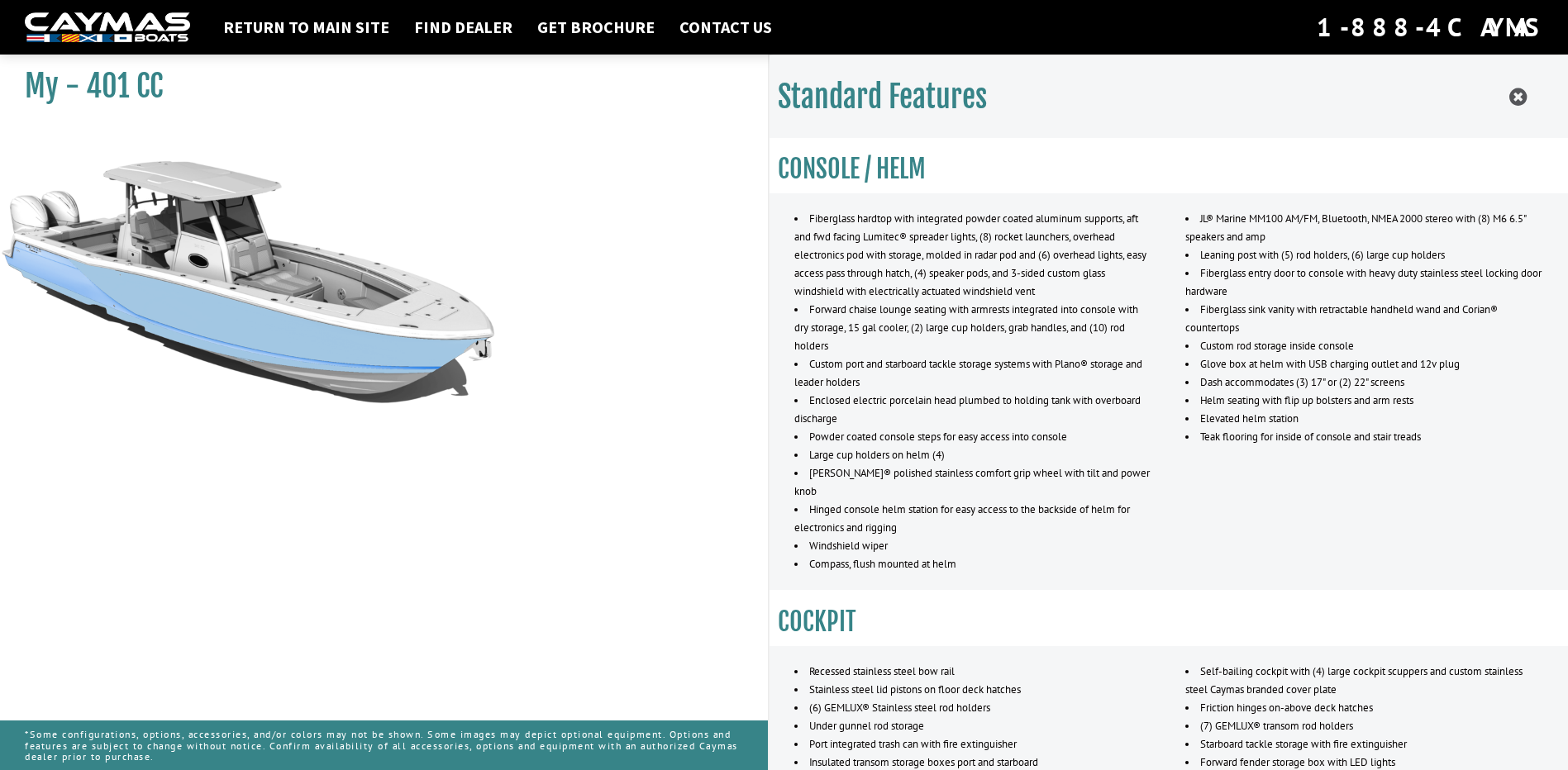
scroll to position [1130, 0]
click at [1523, 99] on icon at bounding box center [1517, 97] width 17 height 21
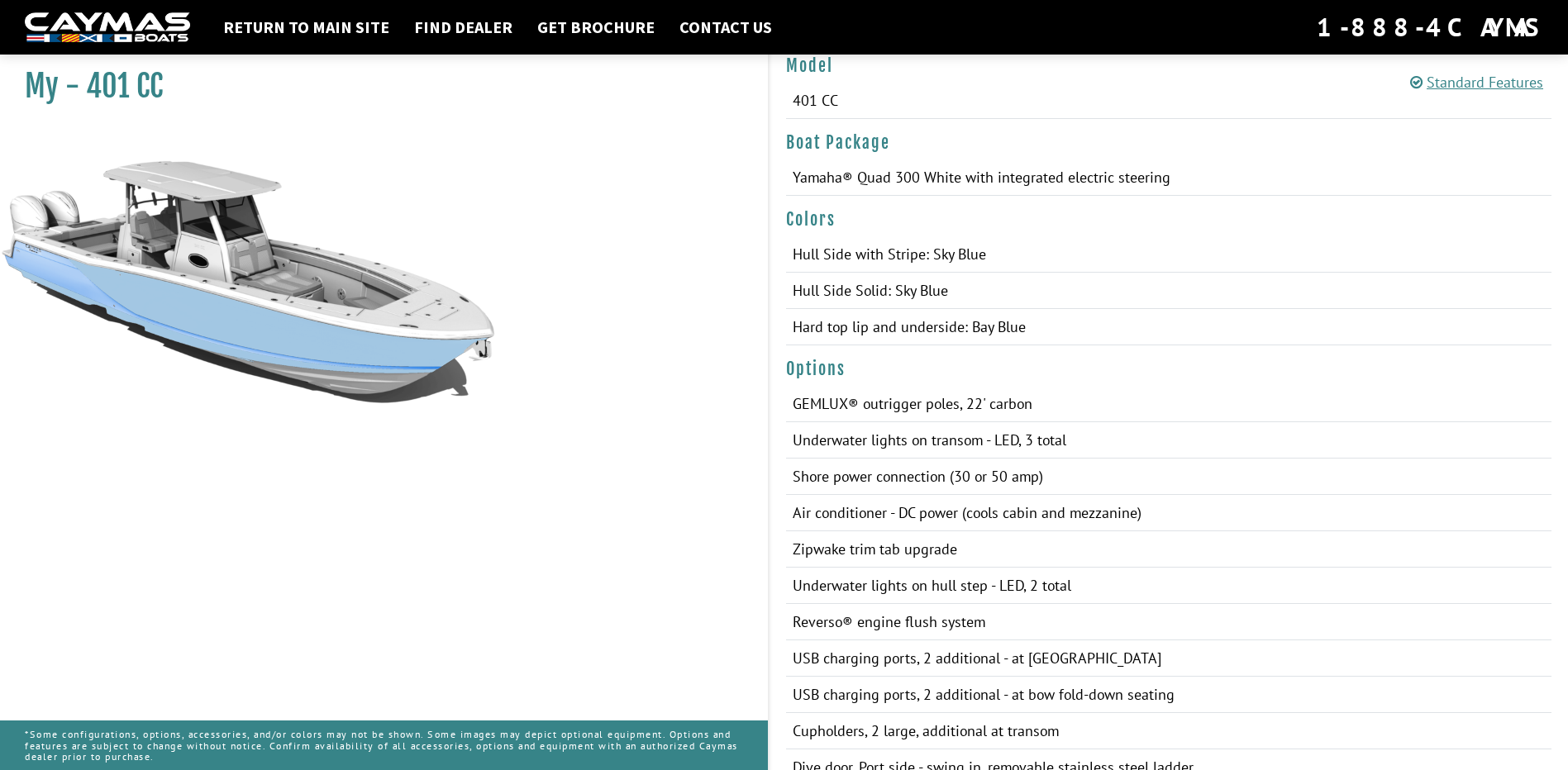
scroll to position [578, 0]
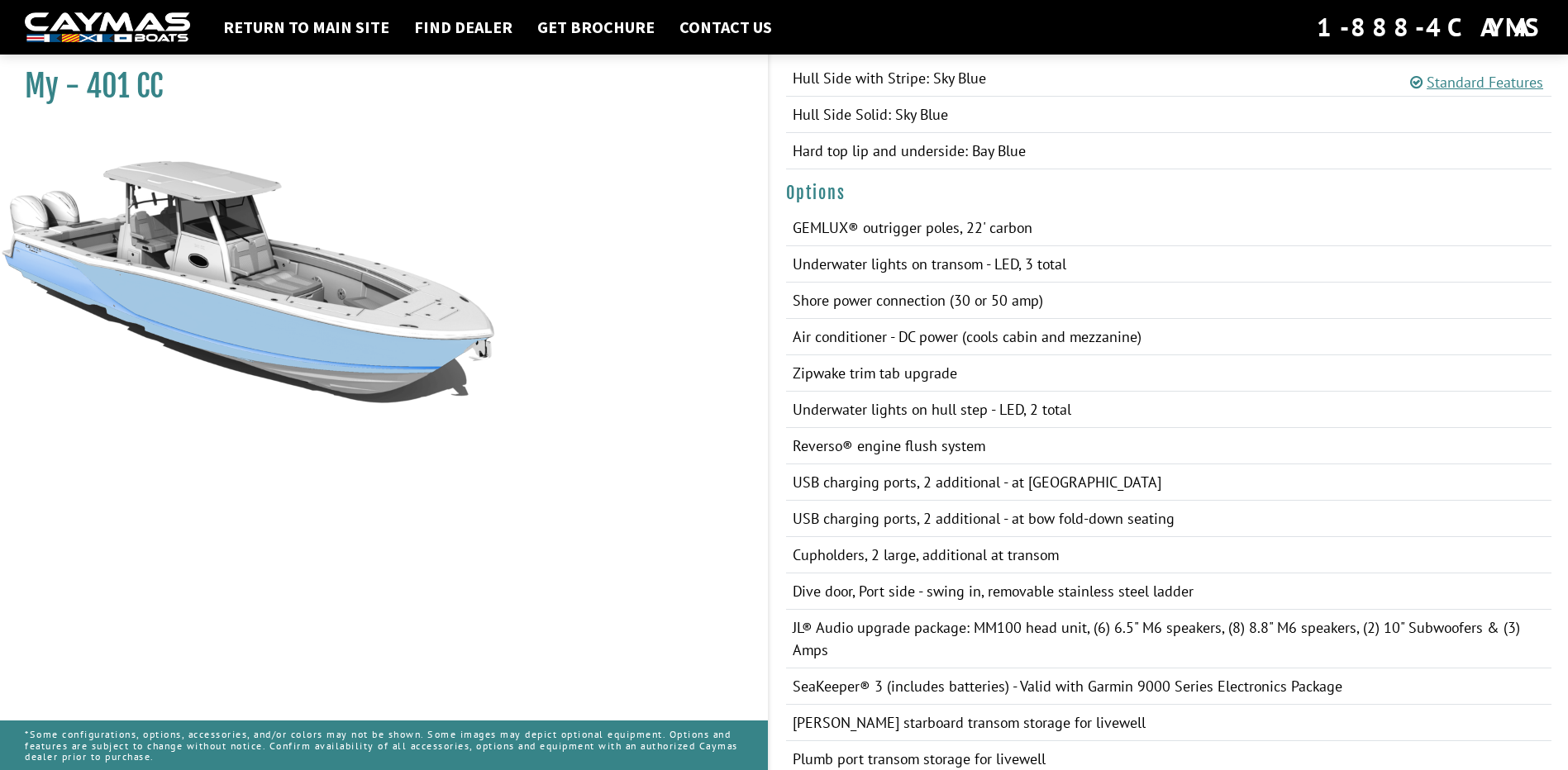
click at [382, 754] on p "*Some configurations, options, accessories, and/or colors may not be shown. Som…" at bounding box center [384, 745] width 718 height 50
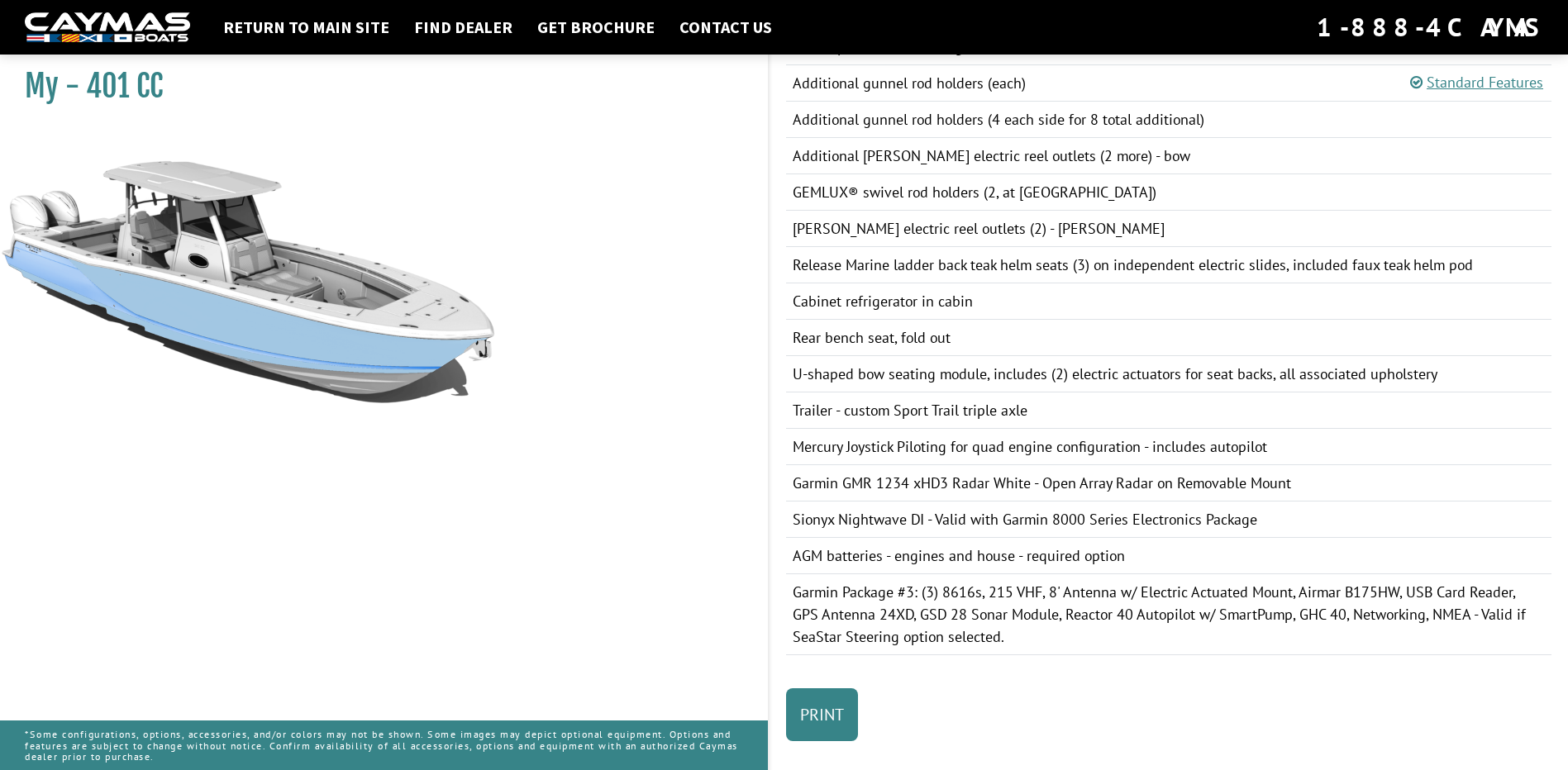
scroll to position [1318, 0]
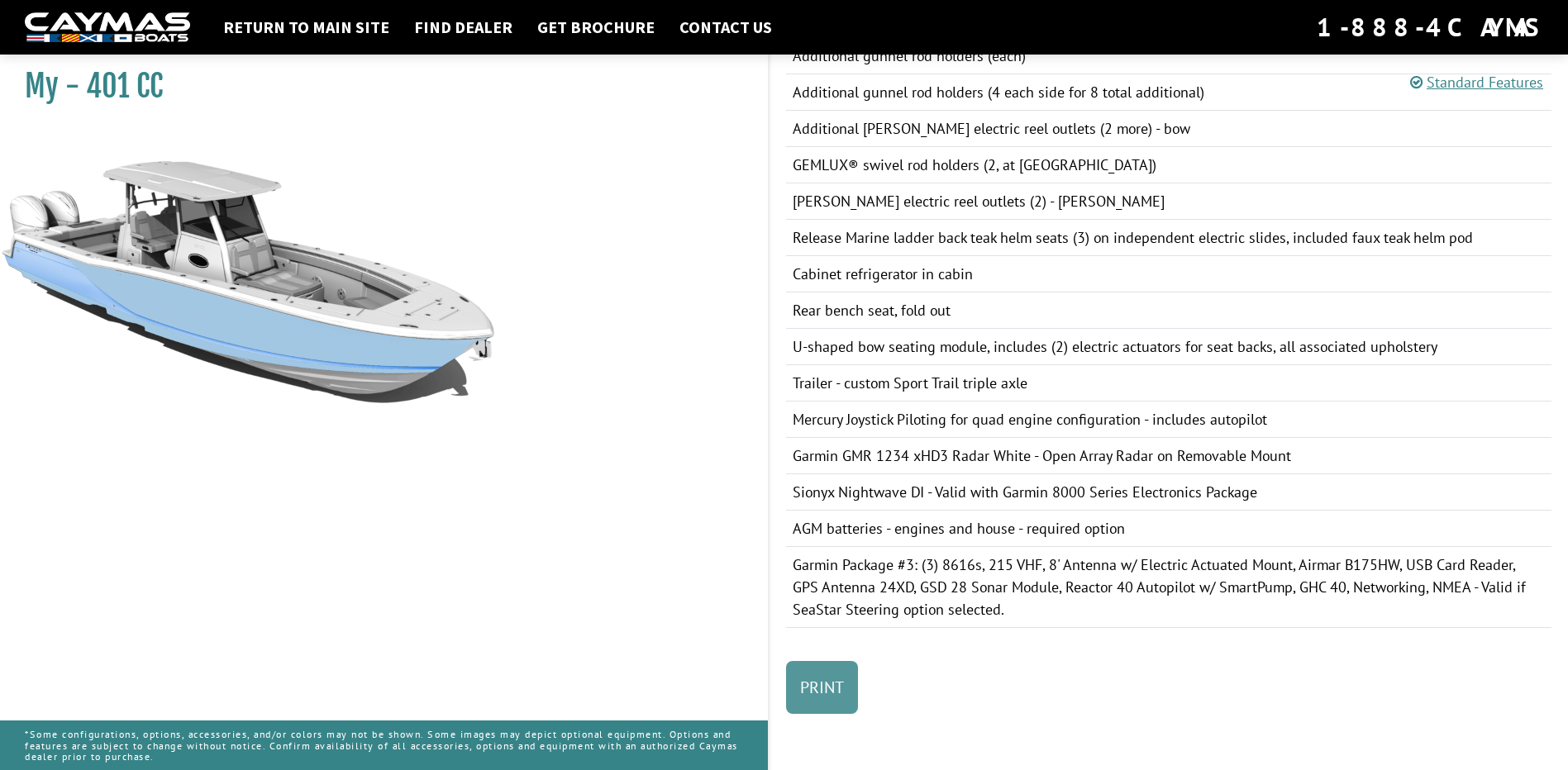
click at [826, 703] on link "Print" at bounding box center [822, 687] width 72 height 53
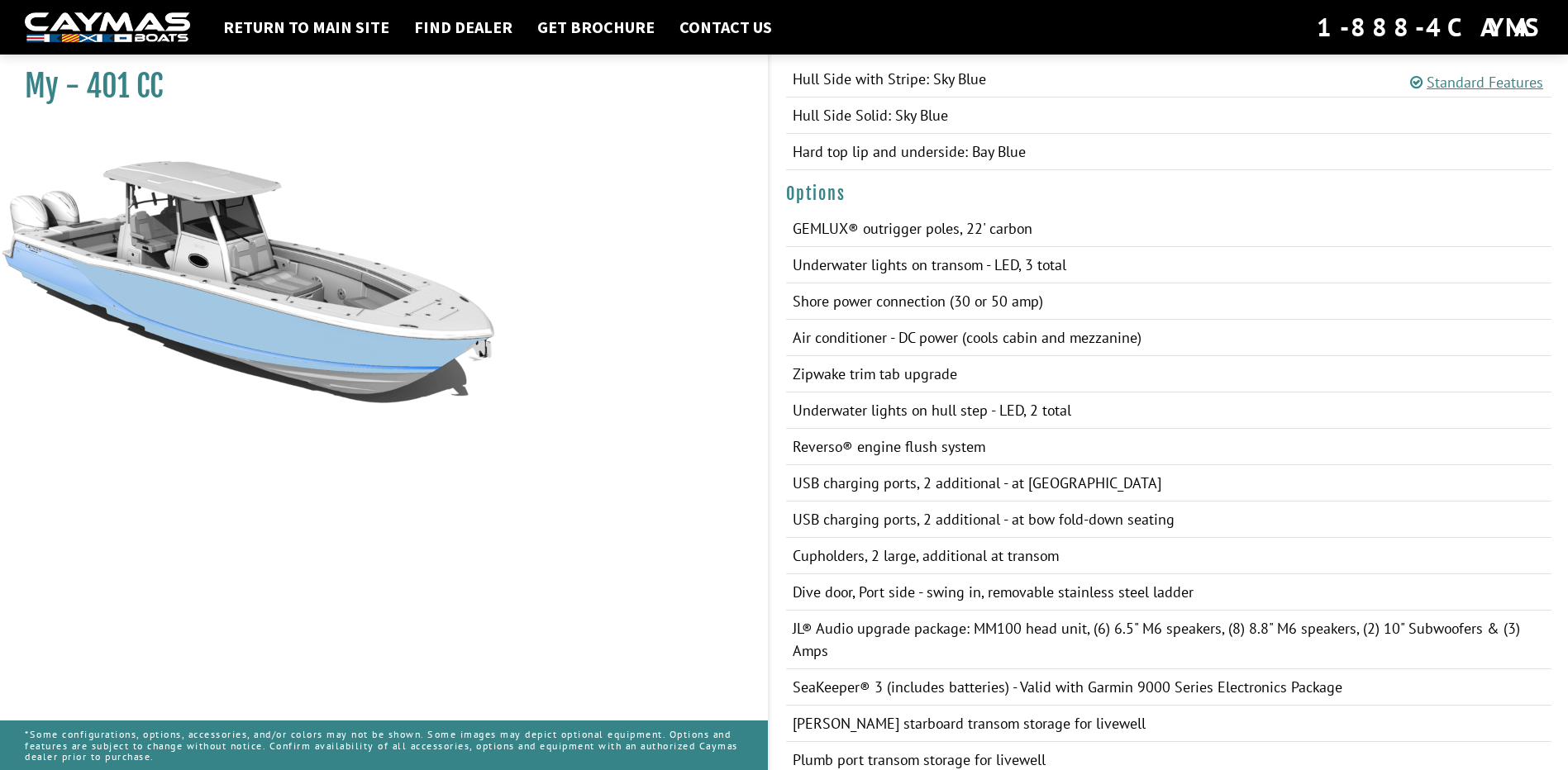
scroll to position [492, 0]
